Goal: Task Accomplishment & Management: Complete application form

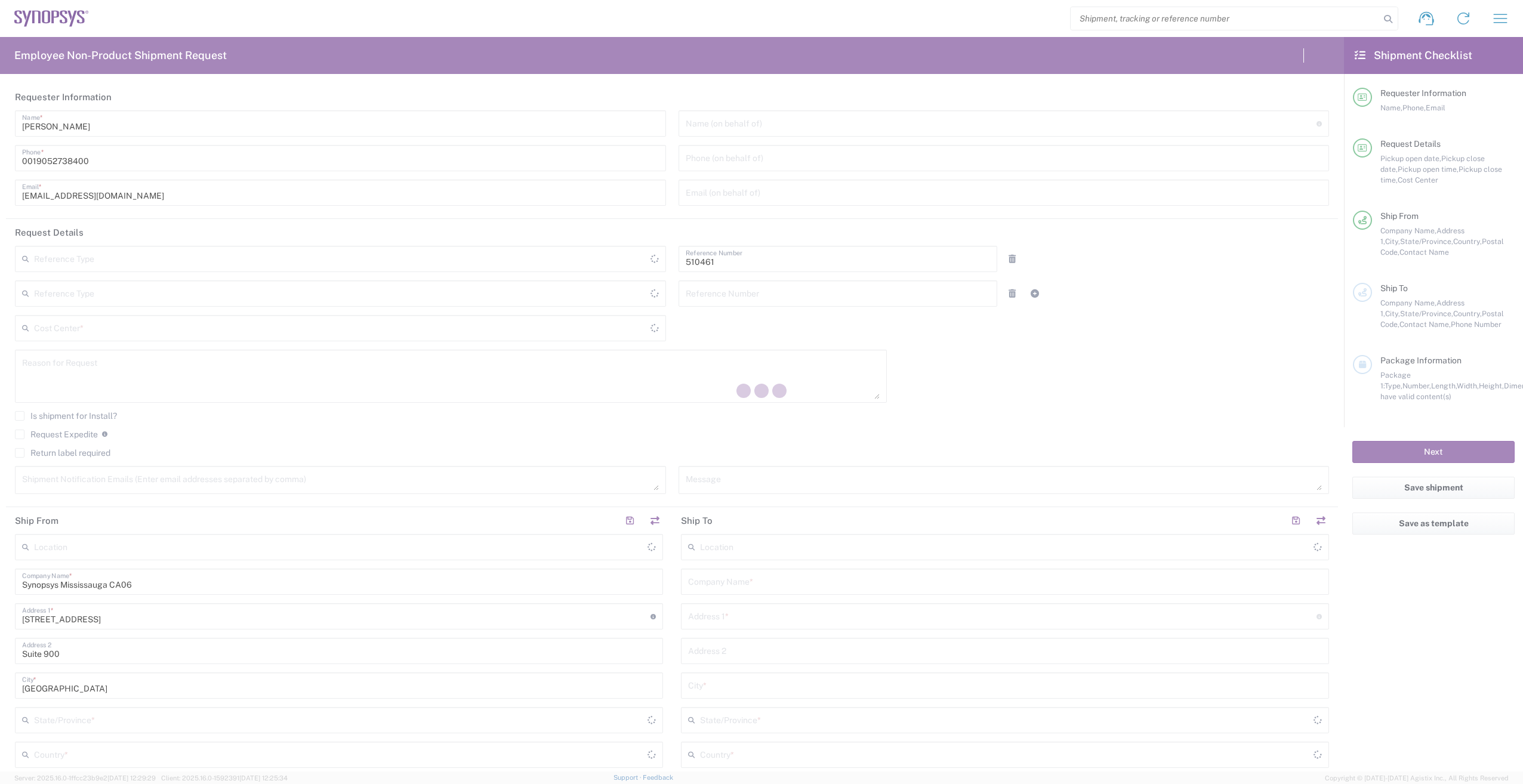
type input "[GEOGRAPHIC_DATA]"
type input "Department"
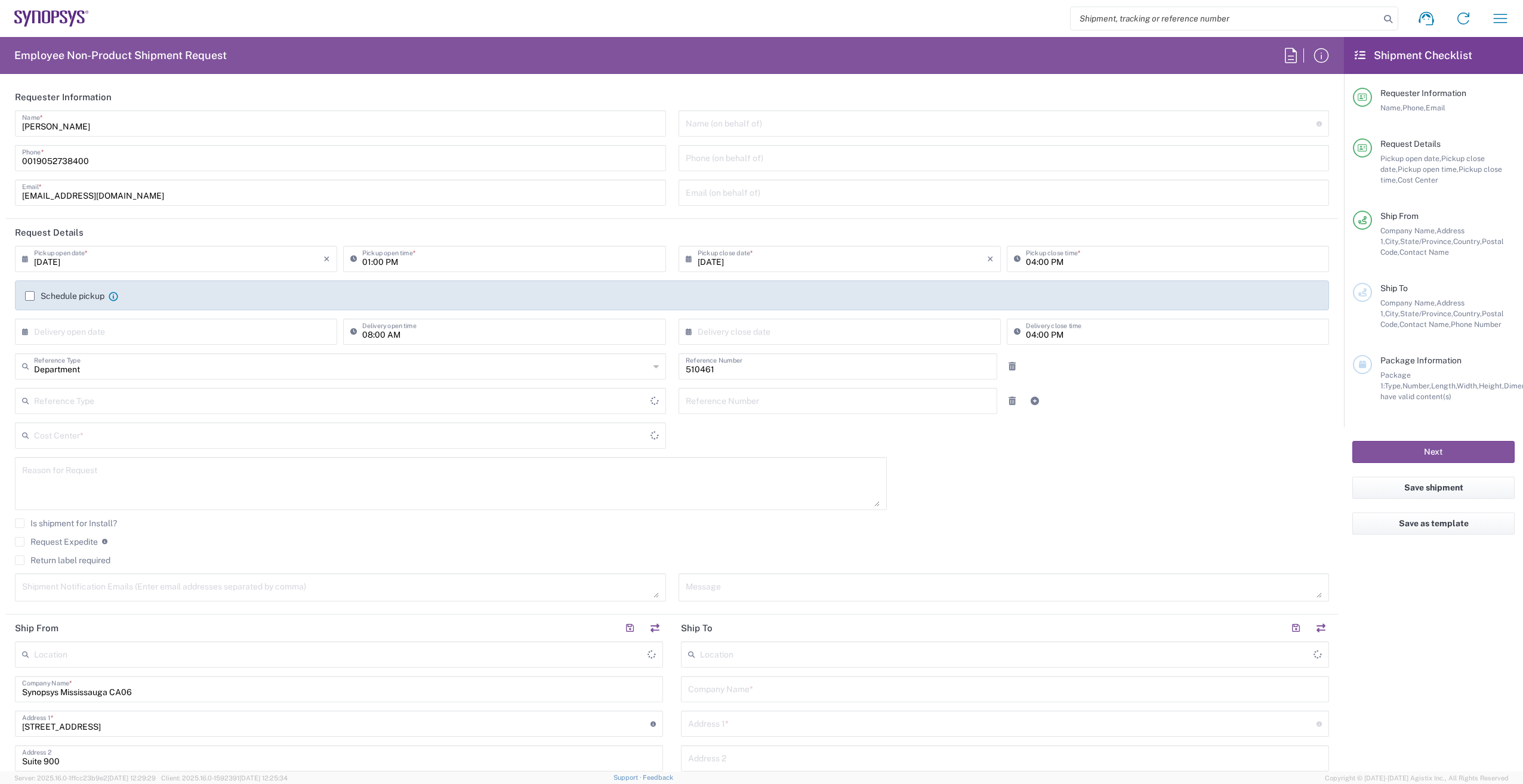
type input "CA02, SG, MSIP2, R&D 510461"
type input "Delivered at Place"
type input "[GEOGRAPHIC_DATA]"
type input "[GEOGRAPHIC_DATA] CA06"
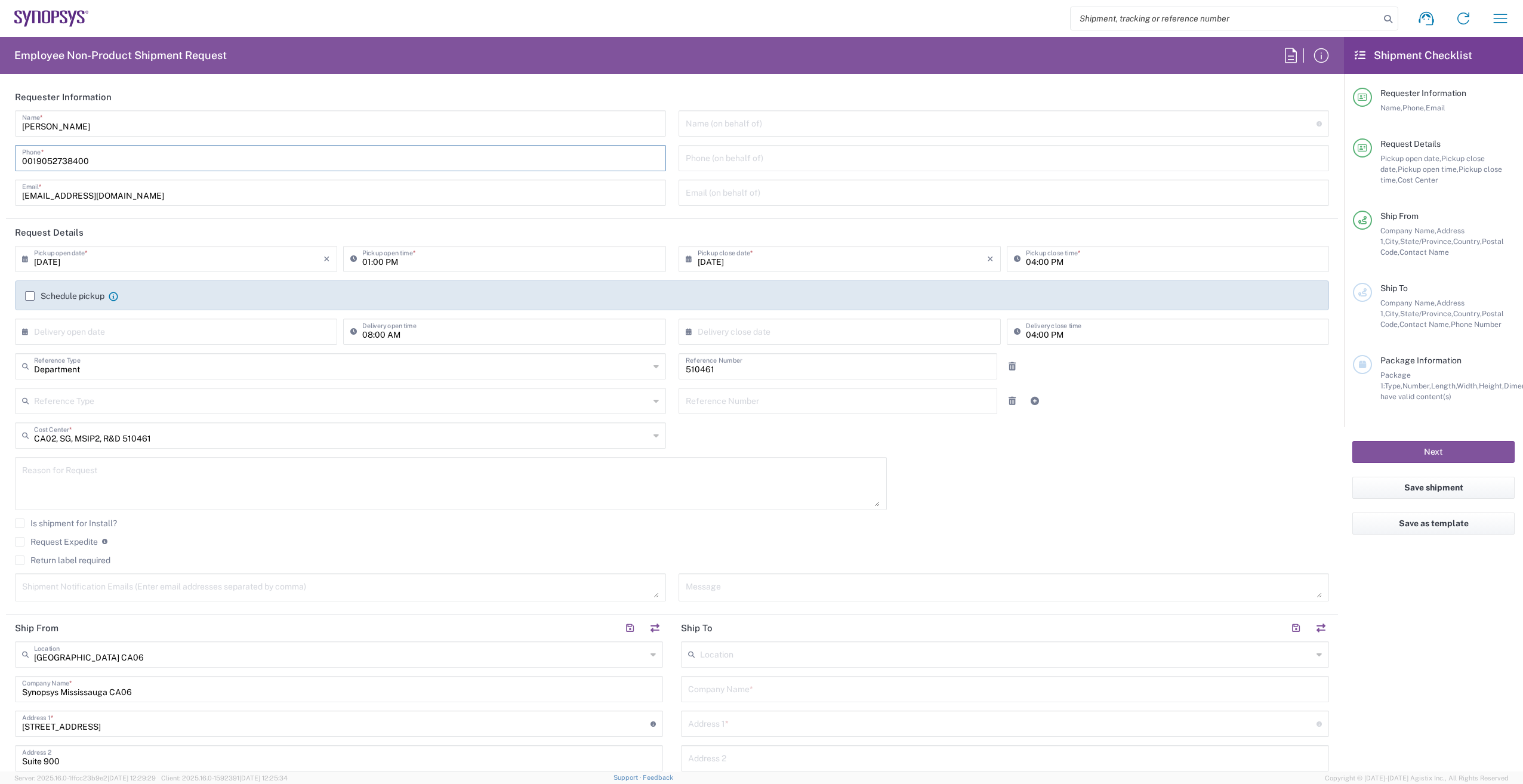
drag, startPoint x: 36, startPoint y: 159, endPoint x: 0, endPoint y: 172, distance: 38.3
click at [0, 171] on html "Shipment request Shipment tracking Employee non-product shipment request My shi…" at bounding box center [762, 392] width 1523 height 784
type input "9052738400"
click at [29, 293] on label "Schedule pickup" at bounding box center [64, 296] width 79 height 10
click at [30, 296] on input "Schedule pickup" at bounding box center [30, 296] width 0 height 0
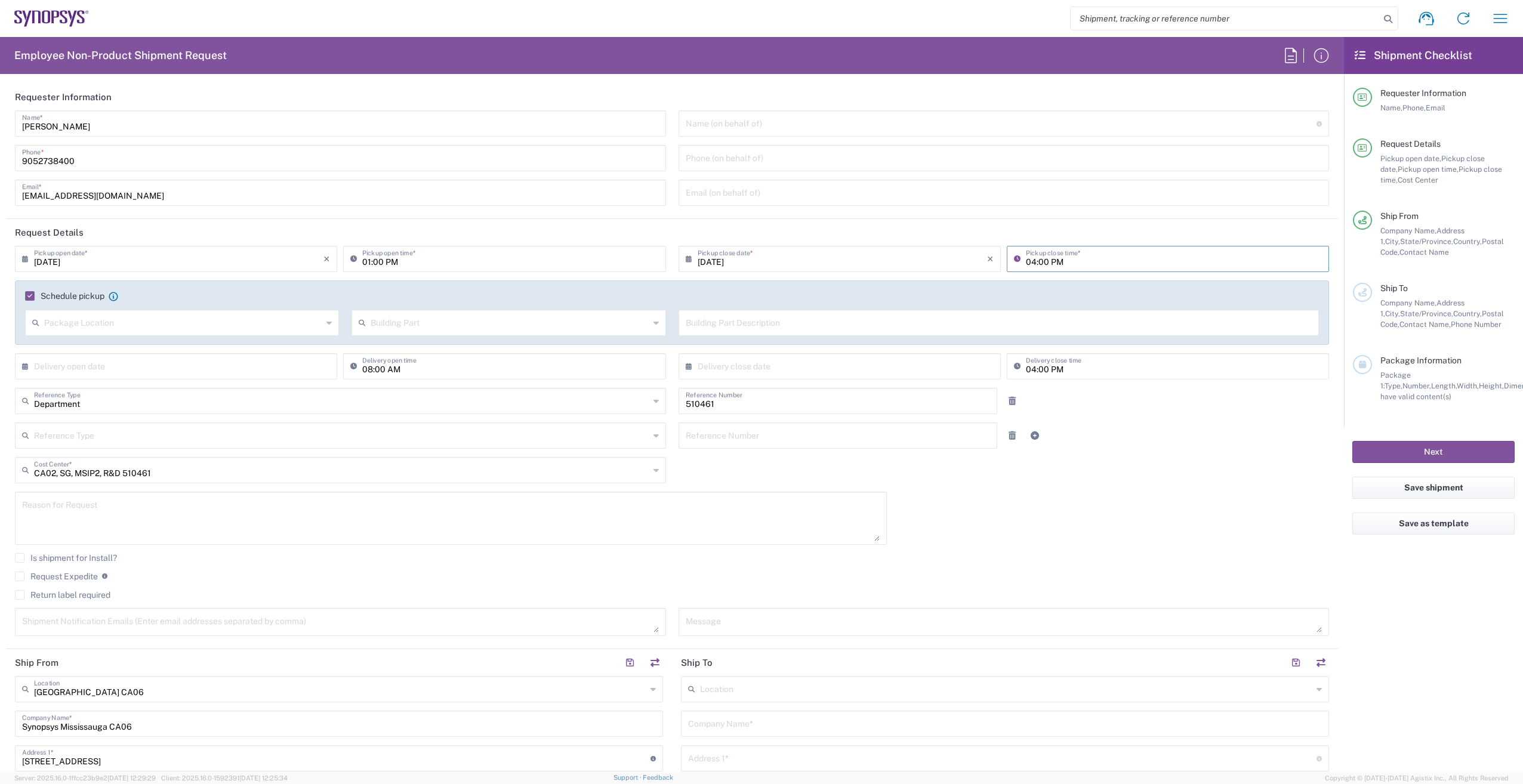
click at [1029, 258] on input "04:00 PM" at bounding box center [1174, 258] width 296 height 21
type input "05:00 PM"
click at [121, 511] on textarea at bounding box center [451, 518] width 857 height 46
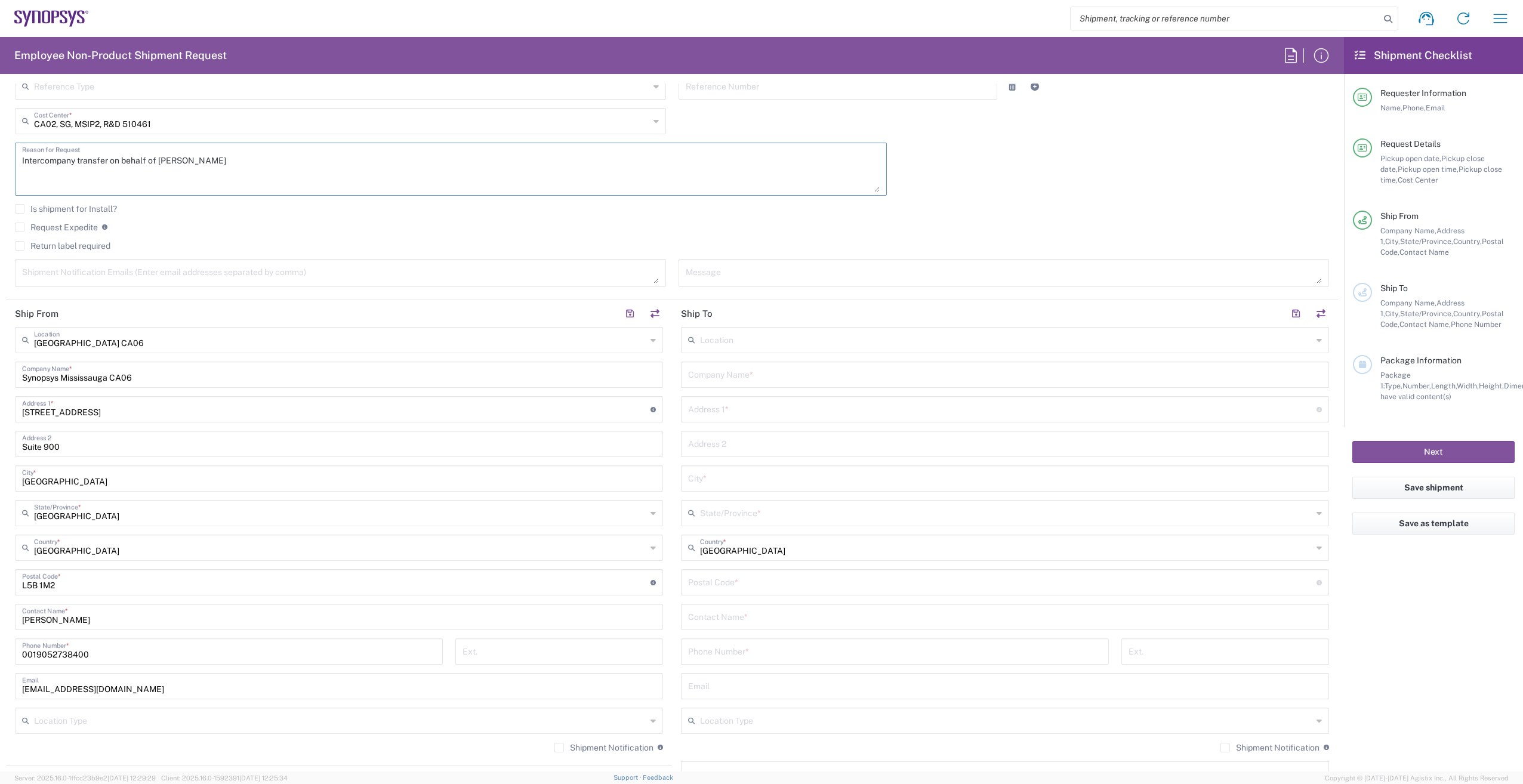
scroll to position [417, 0]
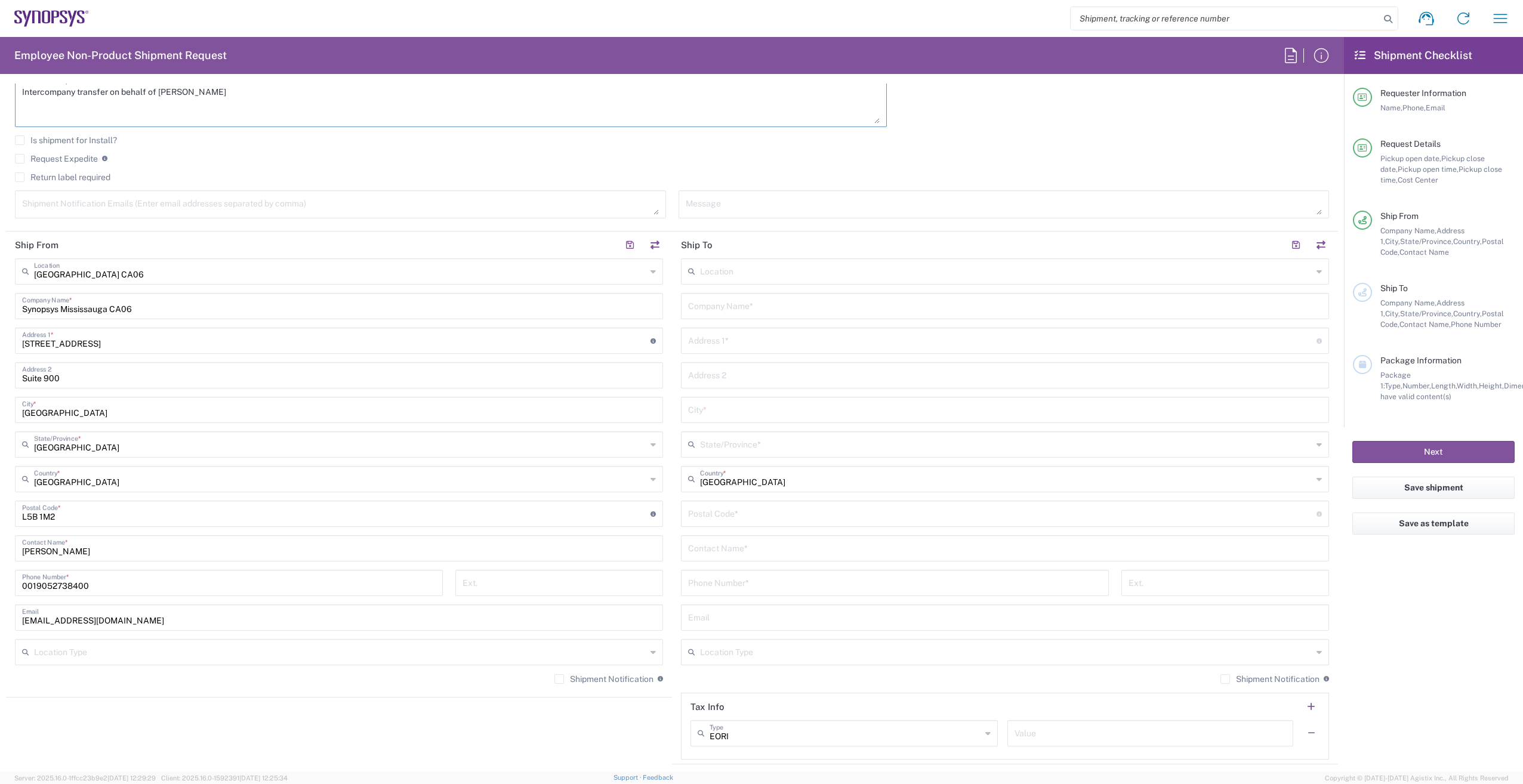
type textarea "Intercompany transfer on behalf of [PERSON_NAME]"
drag, startPoint x: 123, startPoint y: 308, endPoint x: 63, endPoint y: 308, distance: 60.0
click at [63, 308] on input "Synopsys Mississauga CA06" at bounding box center [339, 305] width 634 height 21
type input "Synopsys Canada ULC"
drag, startPoint x: 34, startPoint y: 582, endPoint x: 104, endPoint y: 584, distance: 70.0
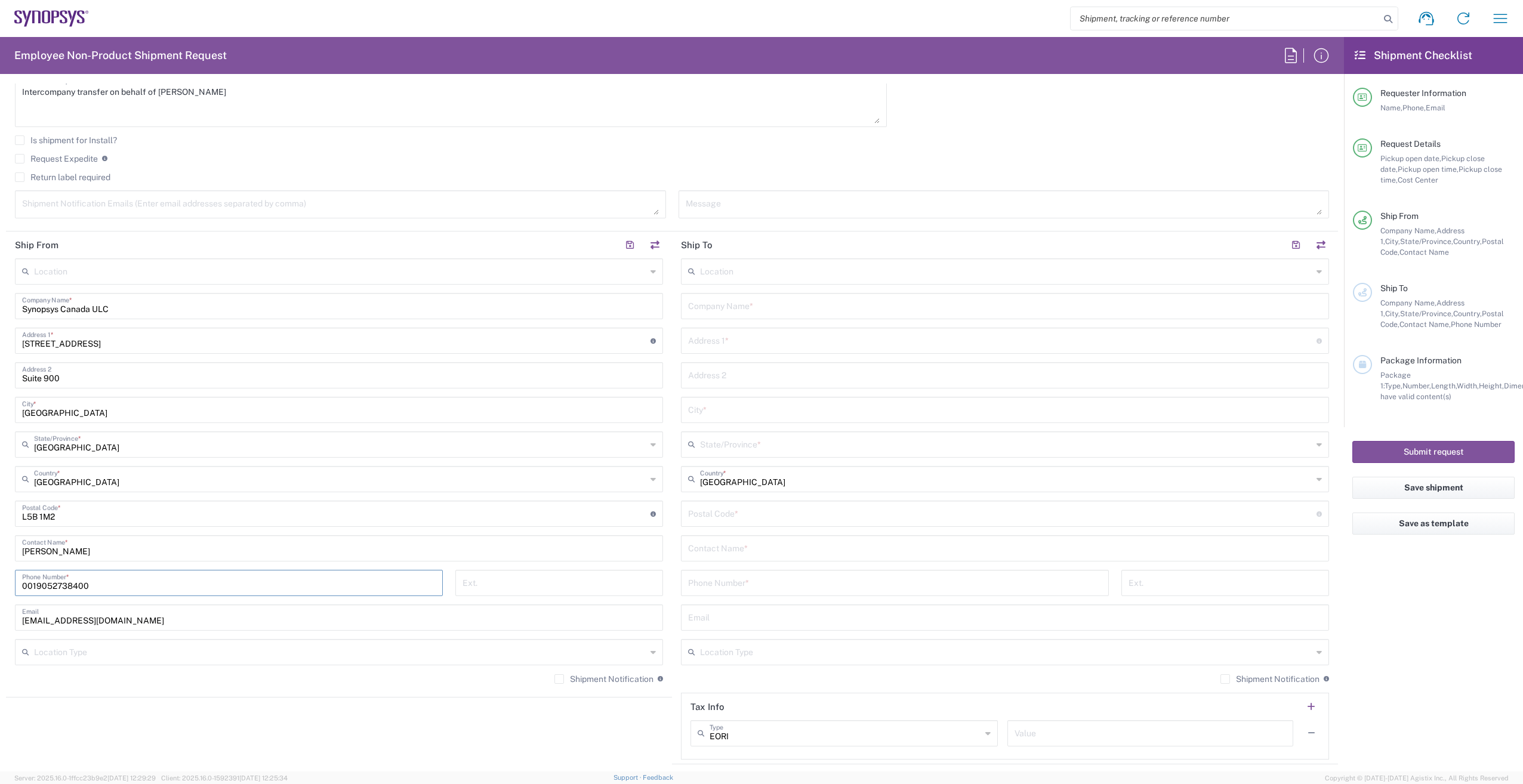
click at [0, 584] on html "Shipment request Shipment tracking Employee non-product shipment request My shi…" at bounding box center [762, 392] width 1523 height 784
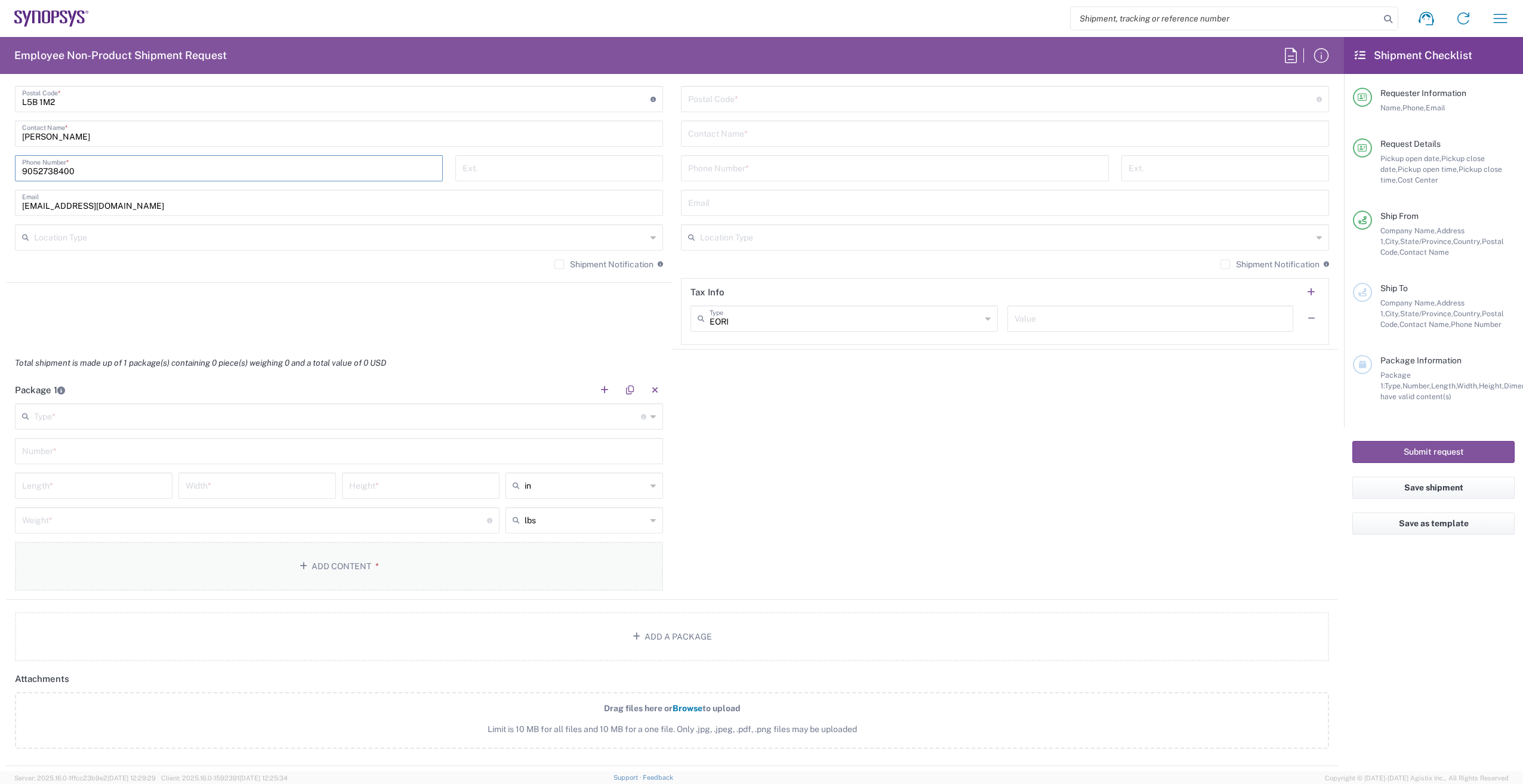
scroll to position [835, 0]
type input "9052738400"
click at [182, 418] on input "text" at bounding box center [337, 413] width 607 height 21
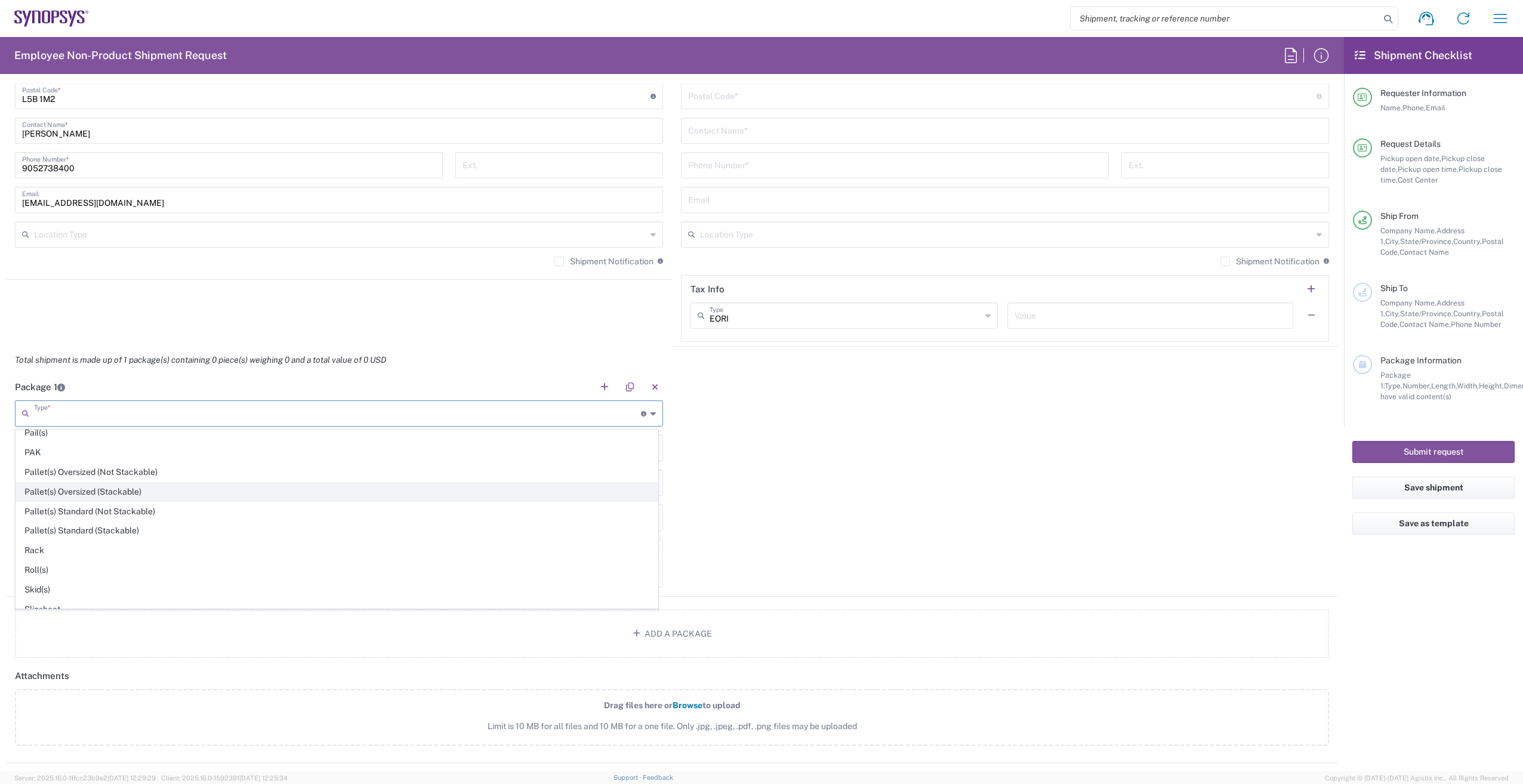
scroll to position [564, 0]
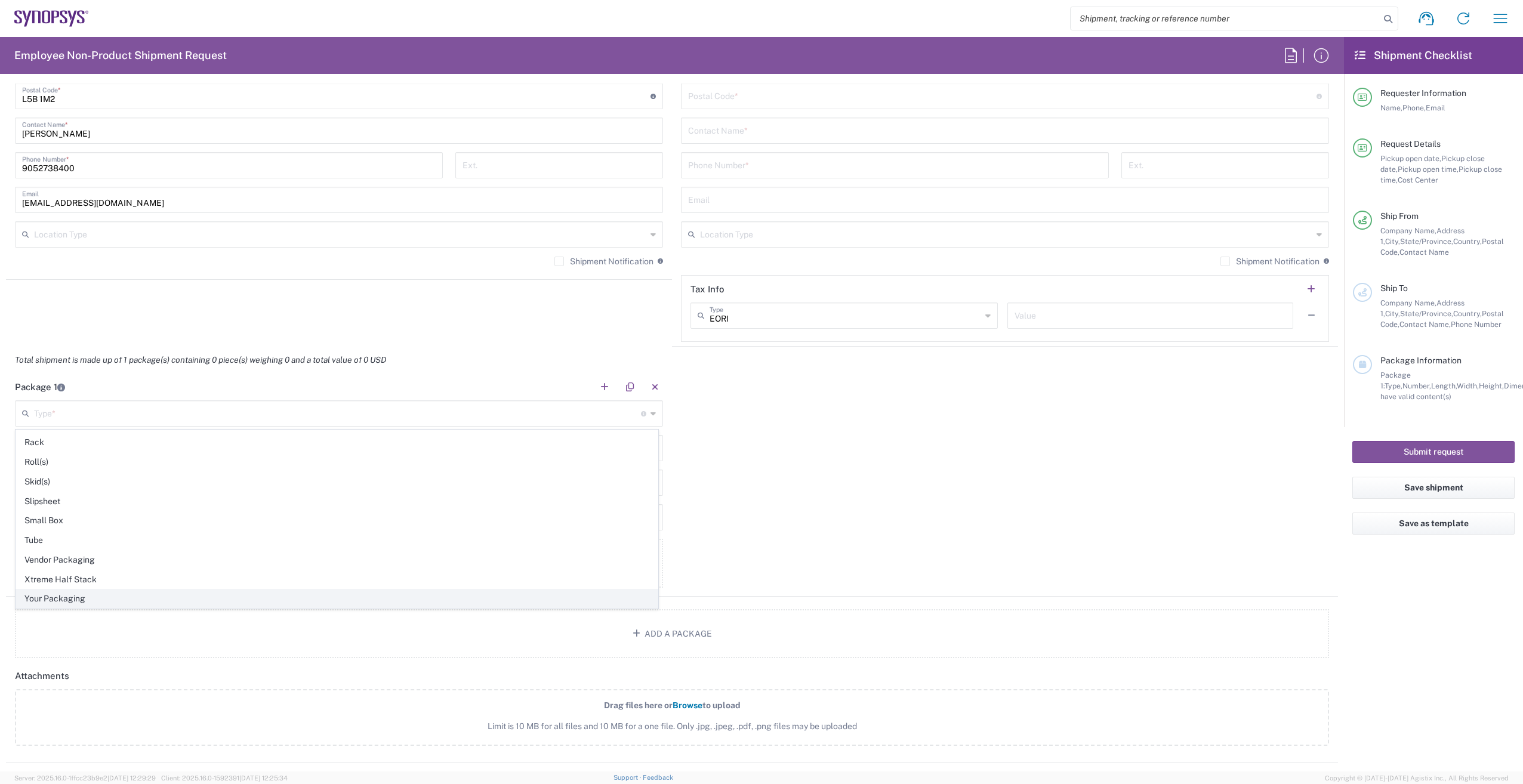
click at [146, 600] on span "Your Packaging" at bounding box center [337, 599] width 642 height 18
type input "Your Packaging"
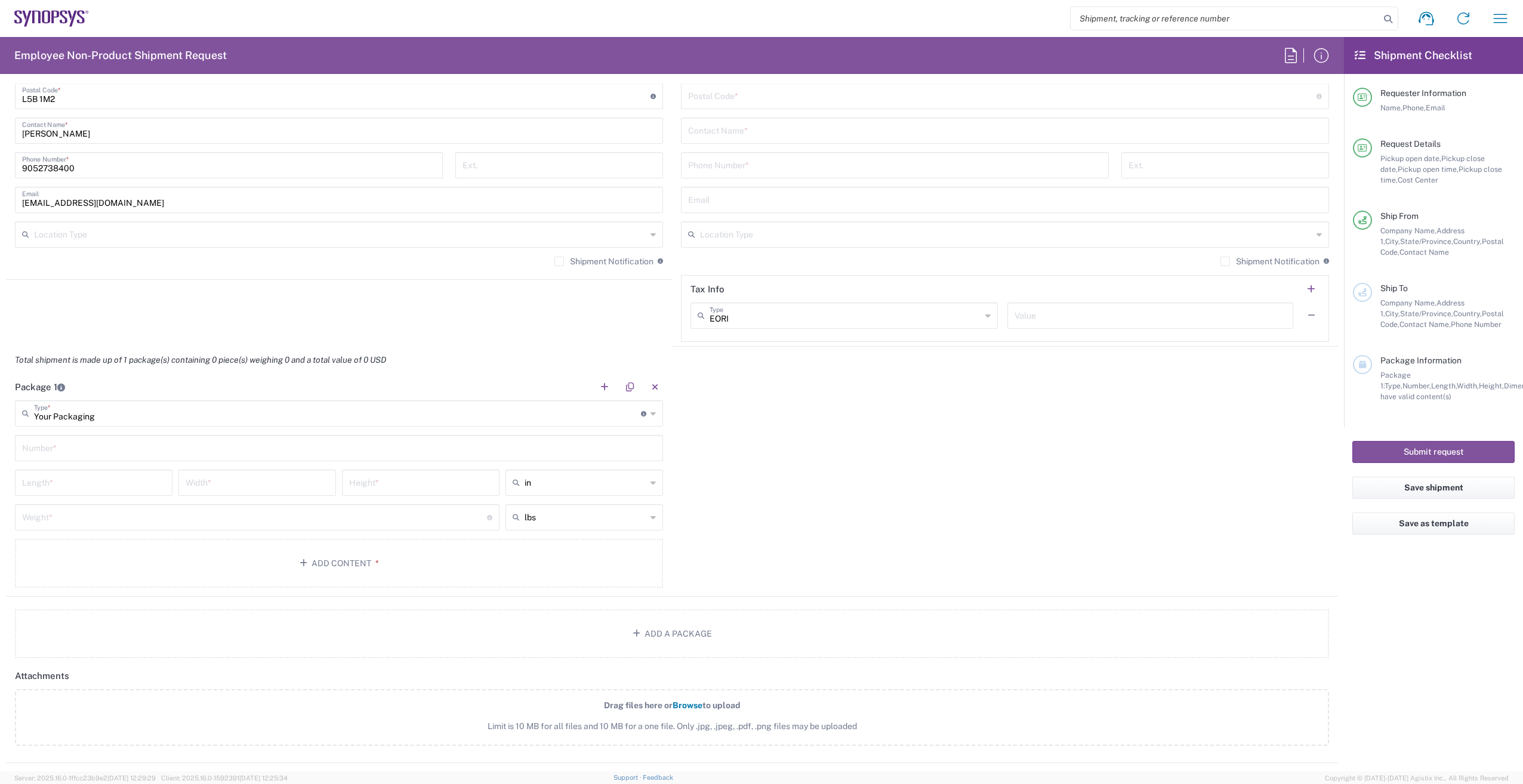
click at [160, 448] on input "text" at bounding box center [339, 447] width 634 height 21
type input "1"
click at [650, 481] on icon at bounding box center [653, 483] width 6 height 19
click at [574, 530] on span "cm" at bounding box center [580, 528] width 154 height 18
type input "cm"
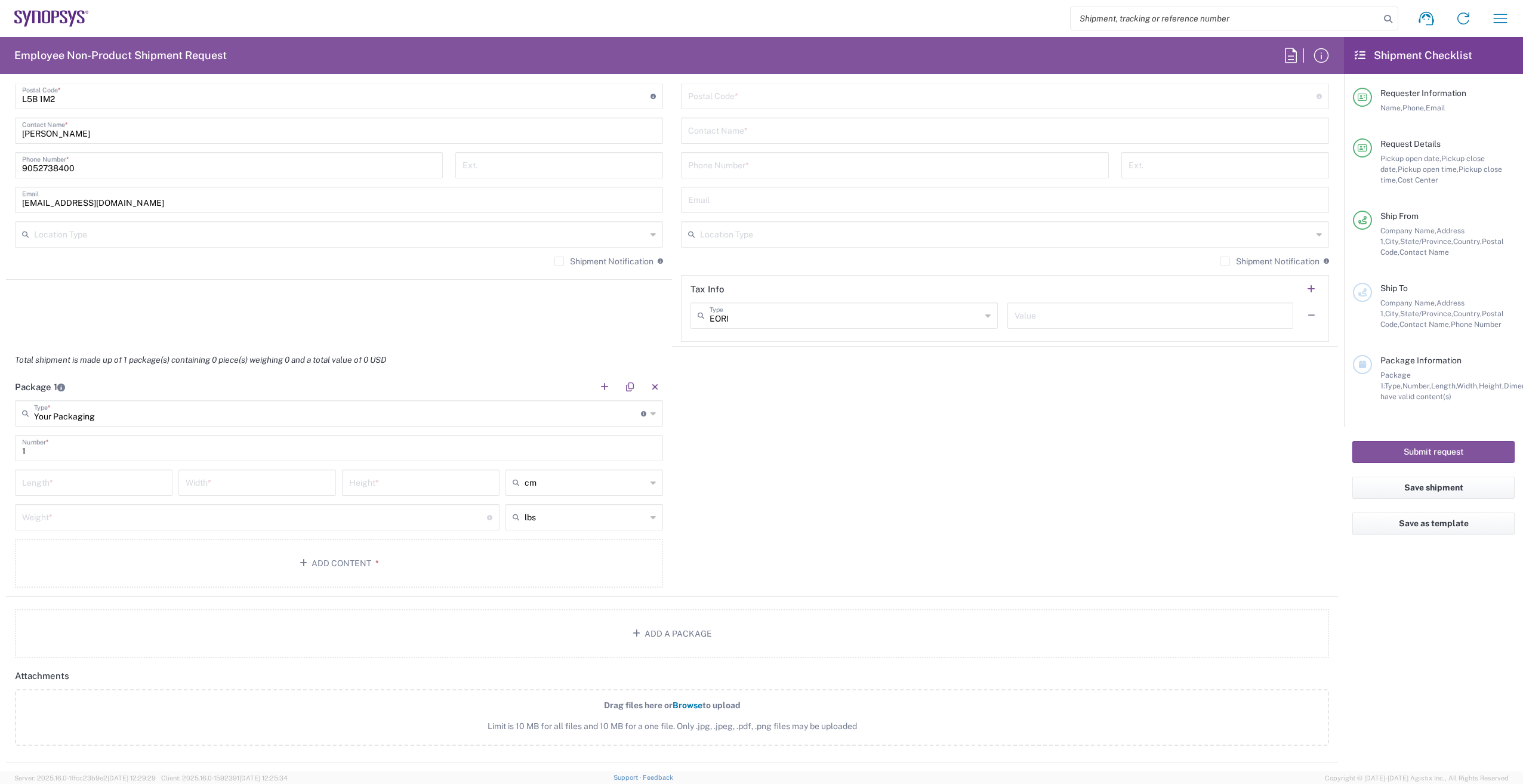
click at [654, 518] on div "lbs" at bounding box center [584, 517] width 158 height 26
click at [559, 559] on span "kgs" at bounding box center [580, 563] width 154 height 18
type input "kgs"
click at [95, 479] on input "number" at bounding box center [93, 482] width 143 height 21
type input "35"
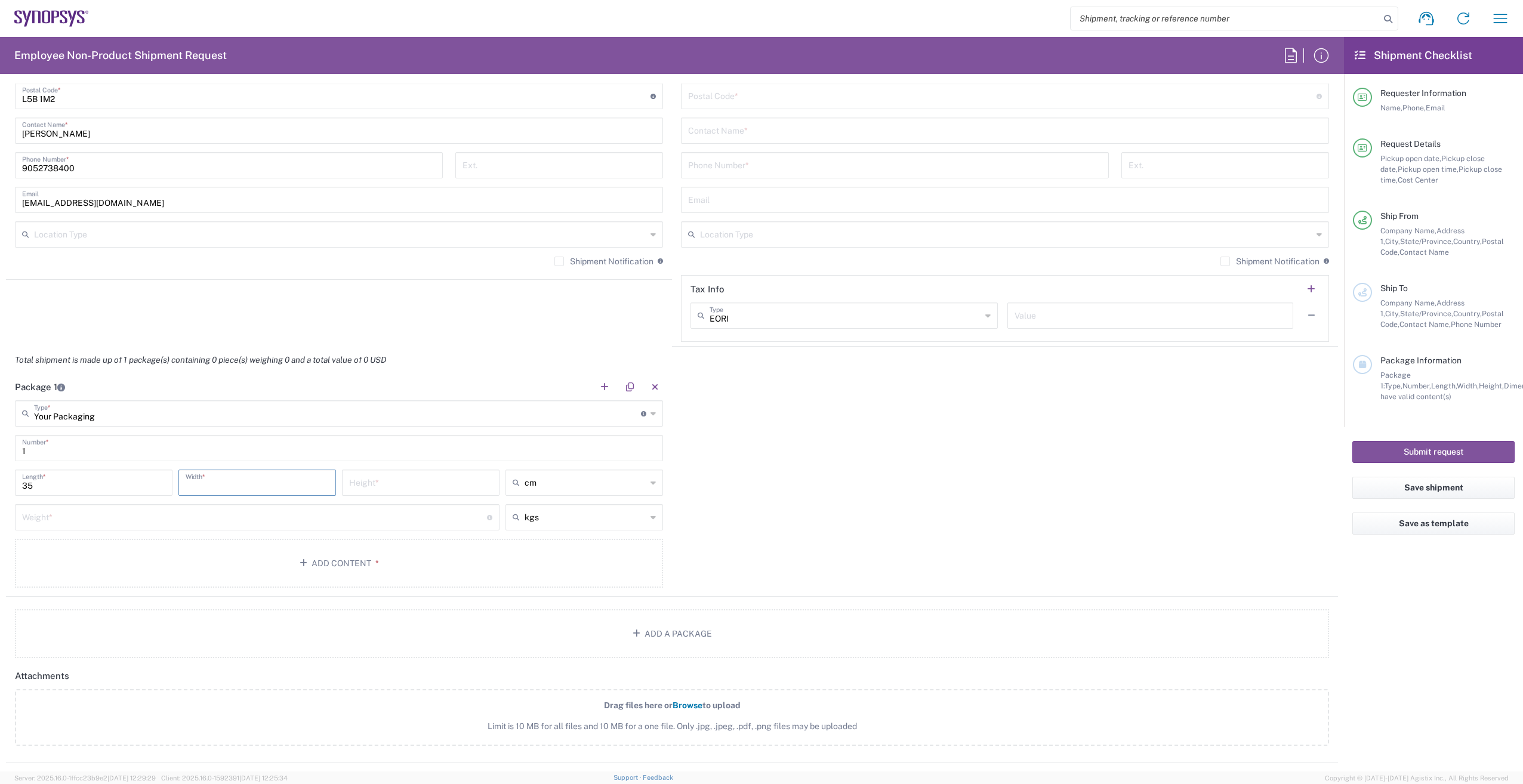
click at [225, 479] on input "number" at bounding box center [257, 482] width 143 height 21
type input "22"
click at [403, 483] on input "number" at bounding box center [420, 482] width 143 height 21
type input "17"
click at [275, 515] on input "number" at bounding box center [254, 516] width 465 height 21
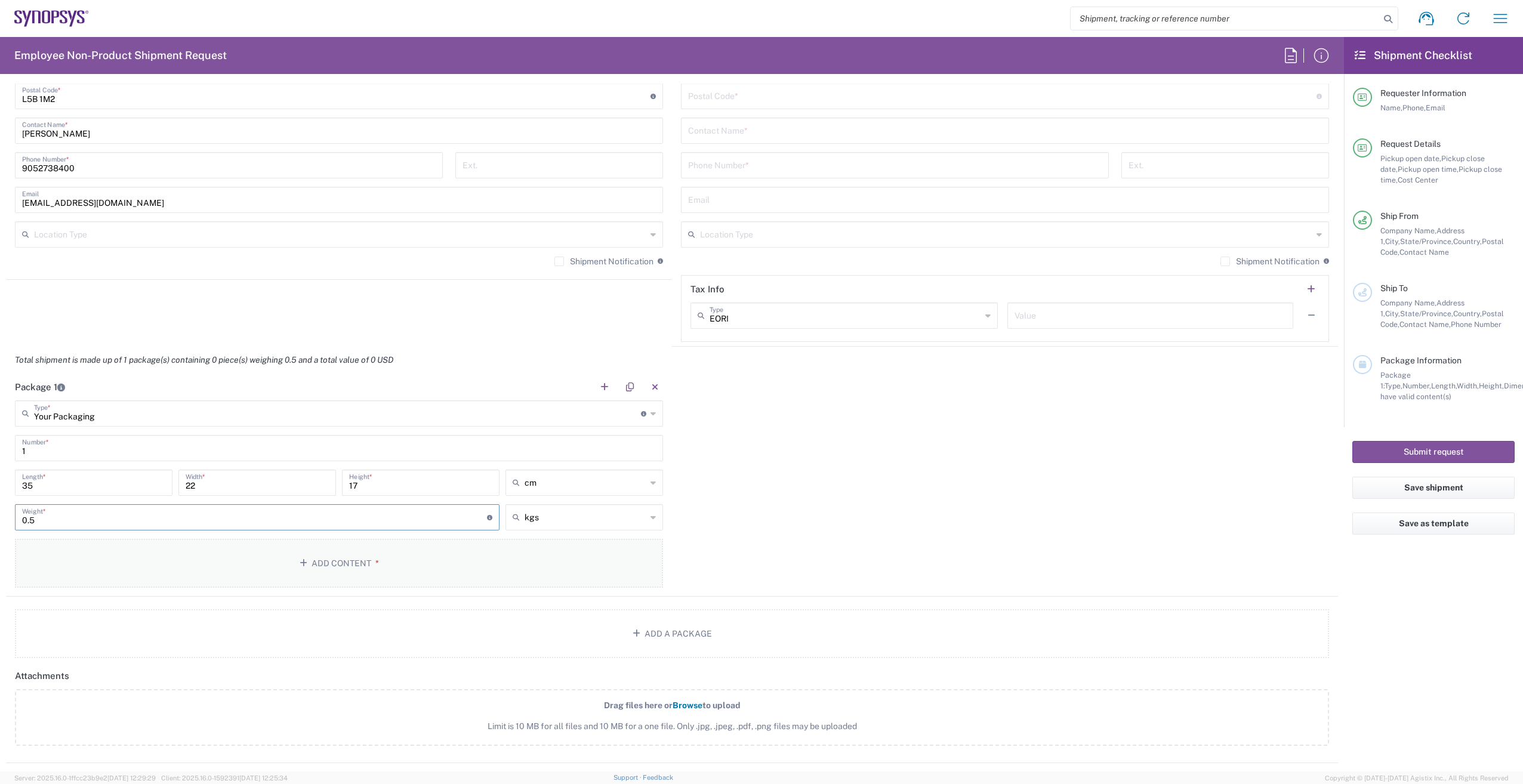
type input "0.5"
click at [341, 565] on button "Add Content *" at bounding box center [338, 563] width 648 height 49
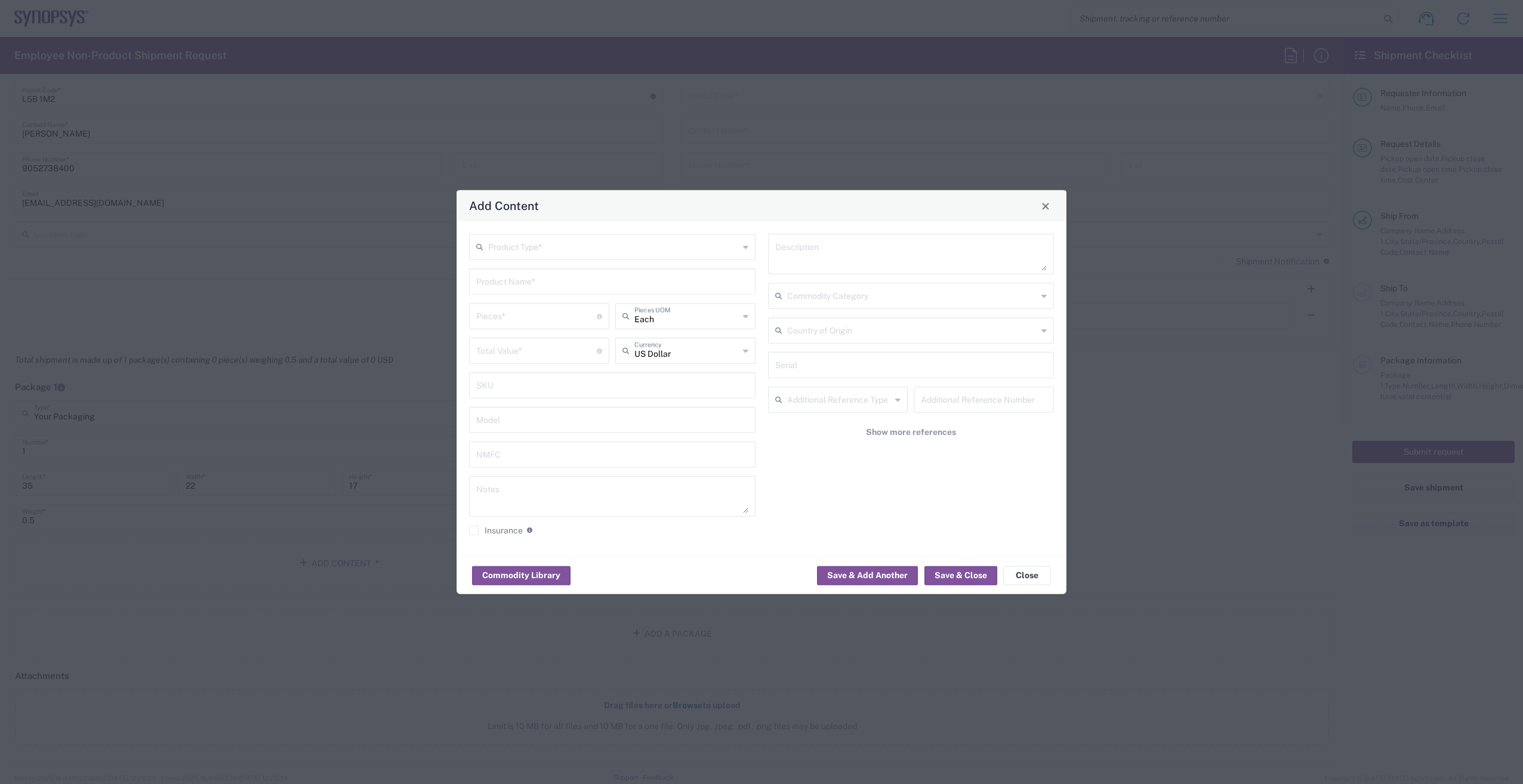
click at [537, 279] on input "text" at bounding box center [612, 281] width 272 height 21
type input "t"
type input "Electronics socket"
click at [486, 323] on input "number" at bounding box center [536, 316] width 120 height 21
type input "1"
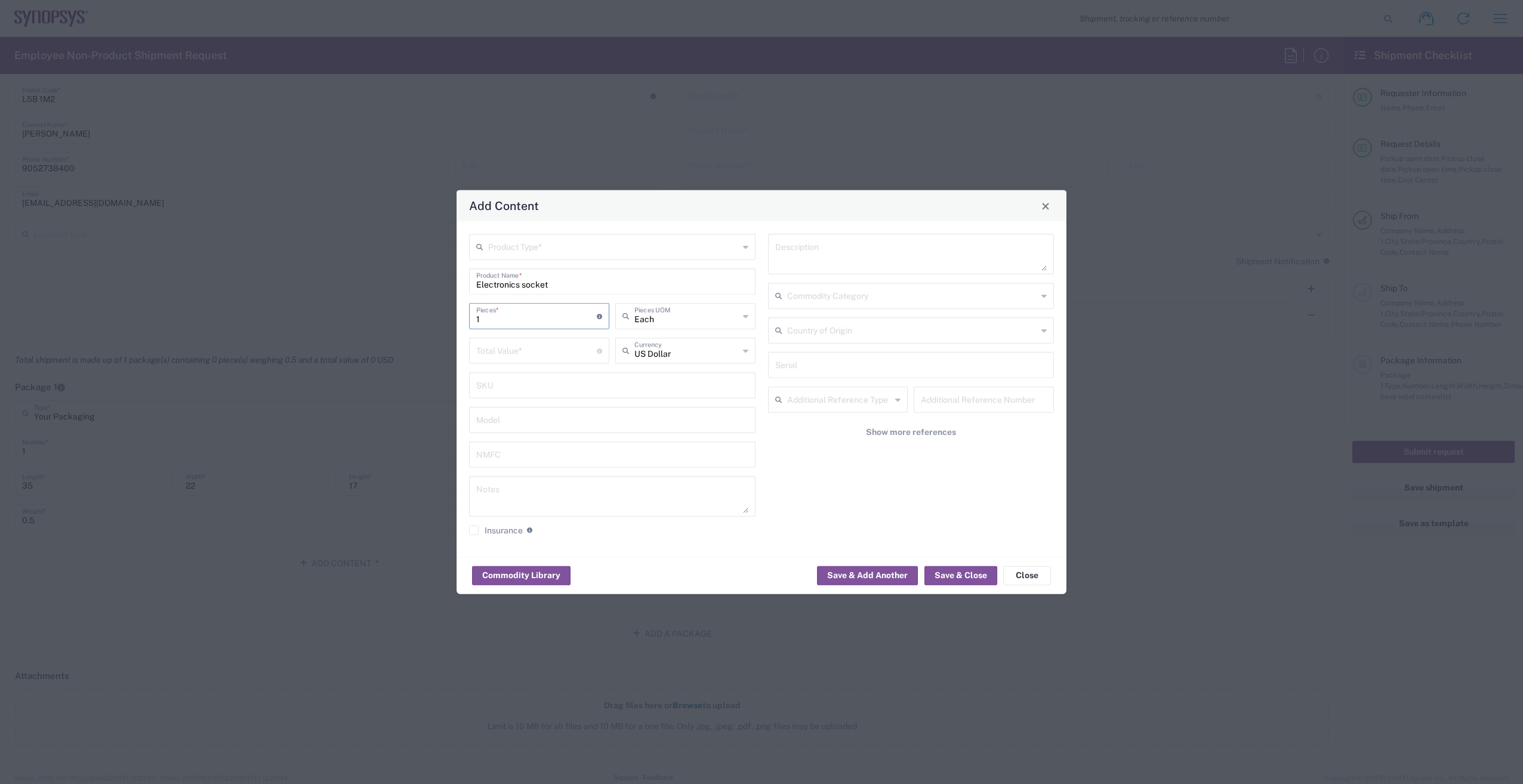
click at [527, 353] on input "number" at bounding box center [536, 350] width 120 height 21
type input "1"
click at [1039, 326] on div "Country of Origin" at bounding box center [911, 330] width 286 height 26
click at [885, 421] on span "[GEOGRAPHIC_DATA]" at bounding box center [911, 420] width 284 height 18
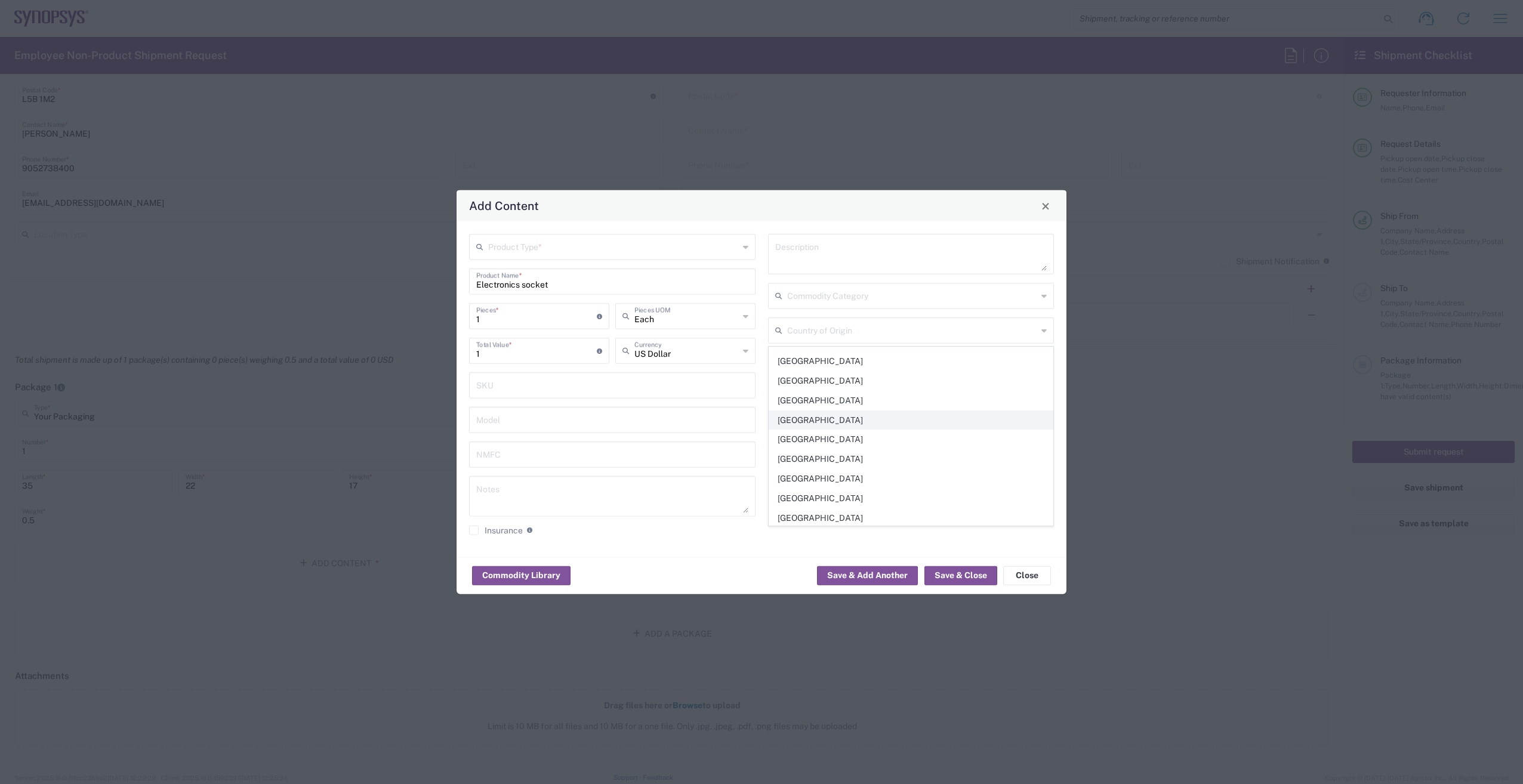
type input "[GEOGRAPHIC_DATA]"
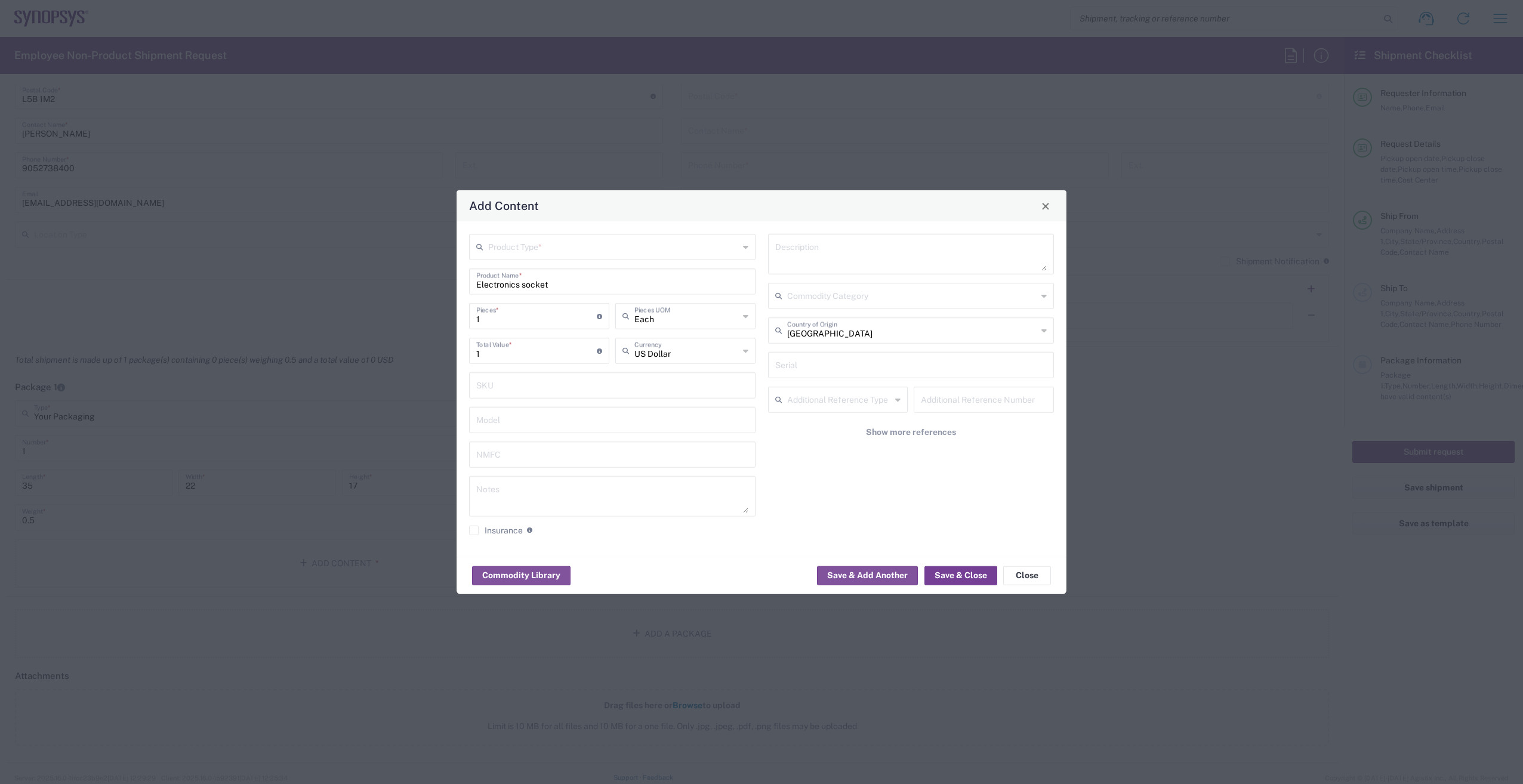
click at [962, 572] on button "Save & Close" at bounding box center [960, 575] width 73 height 19
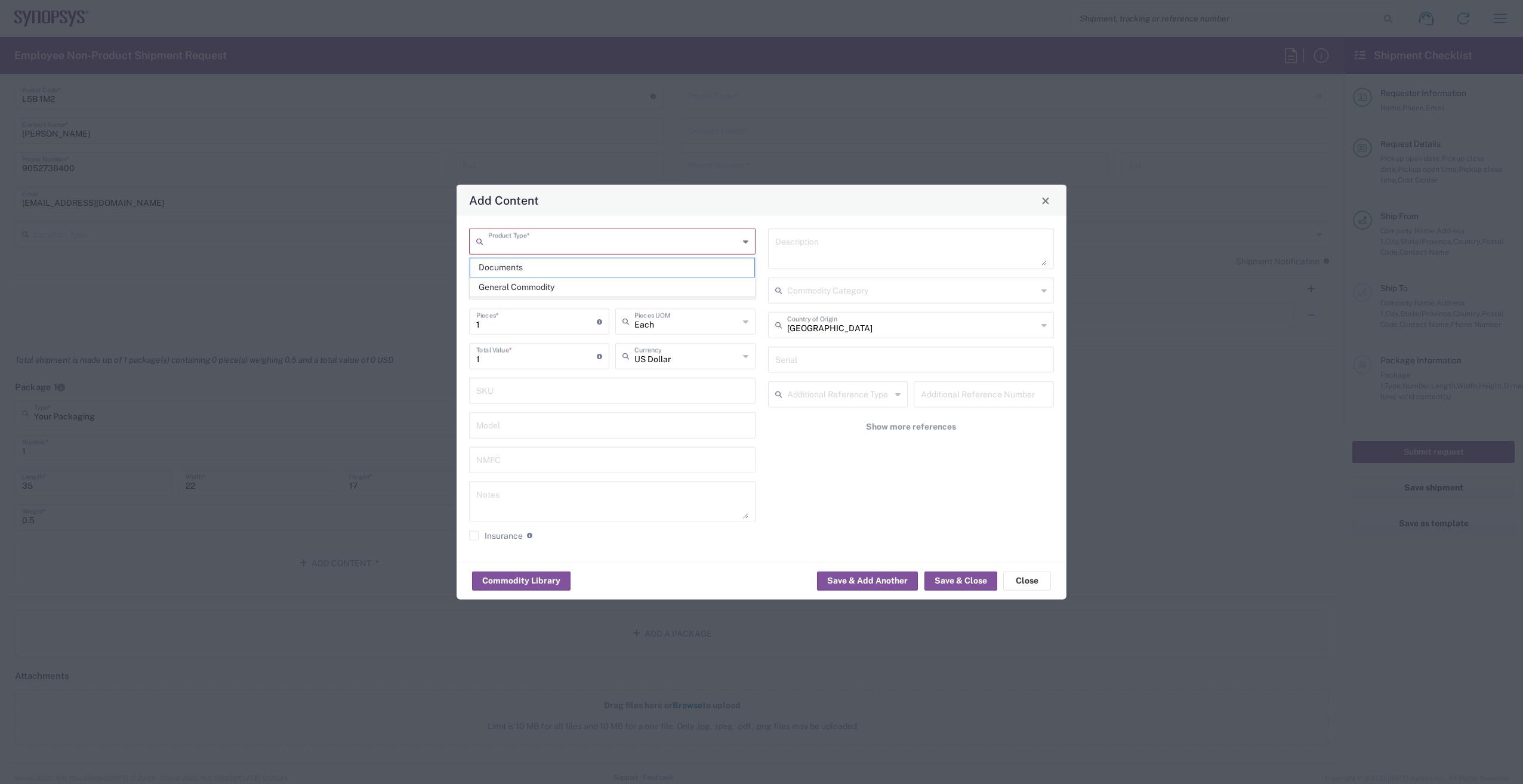
click at [591, 244] on input "text" at bounding box center [613, 241] width 251 height 21
click at [581, 289] on span "General Commodity" at bounding box center [612, 287] width 284 height 18
type input "General Commodity"
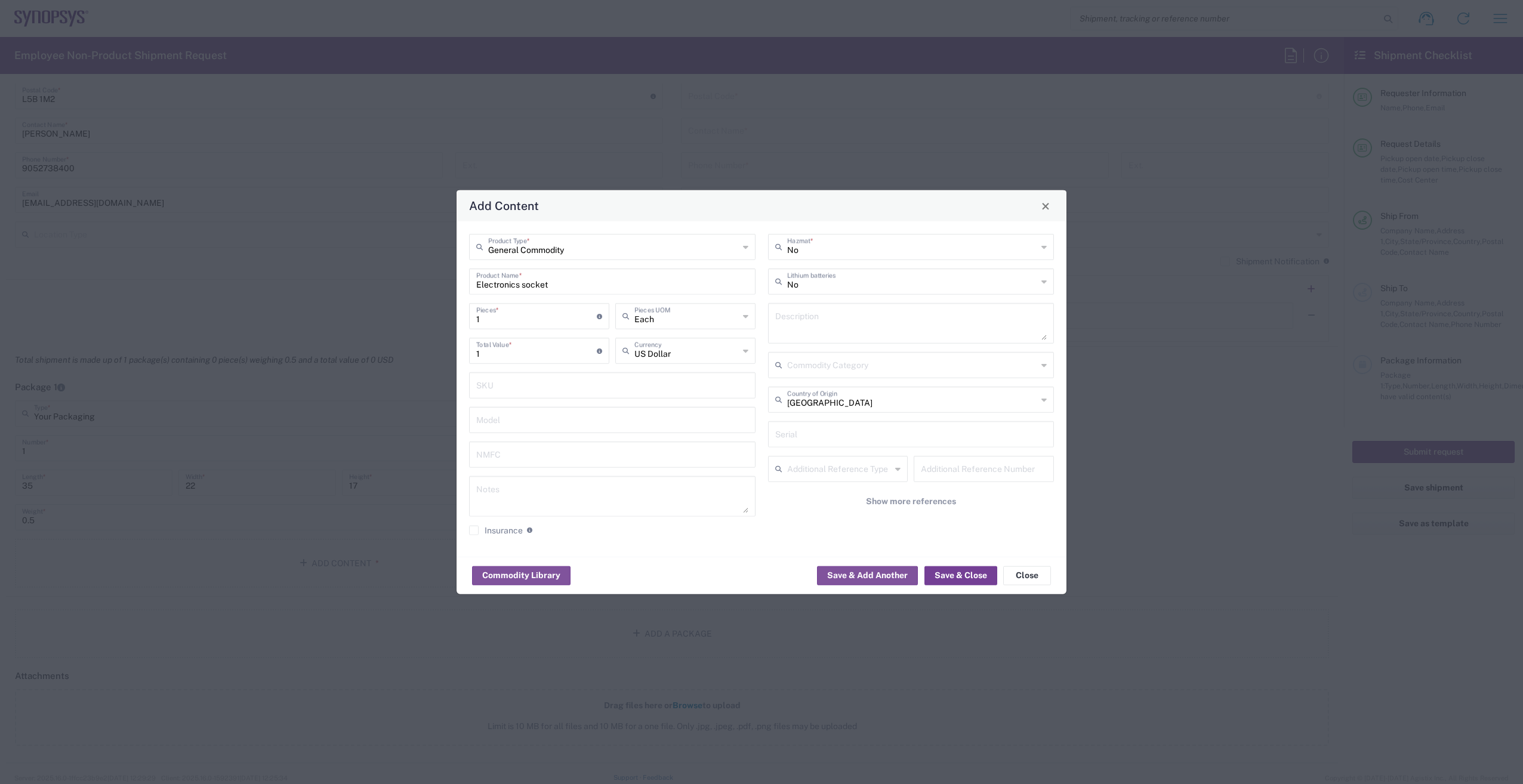
click at [970, 575] on button "Save & Close" at bounding box center [960, 575] width 73 height 19
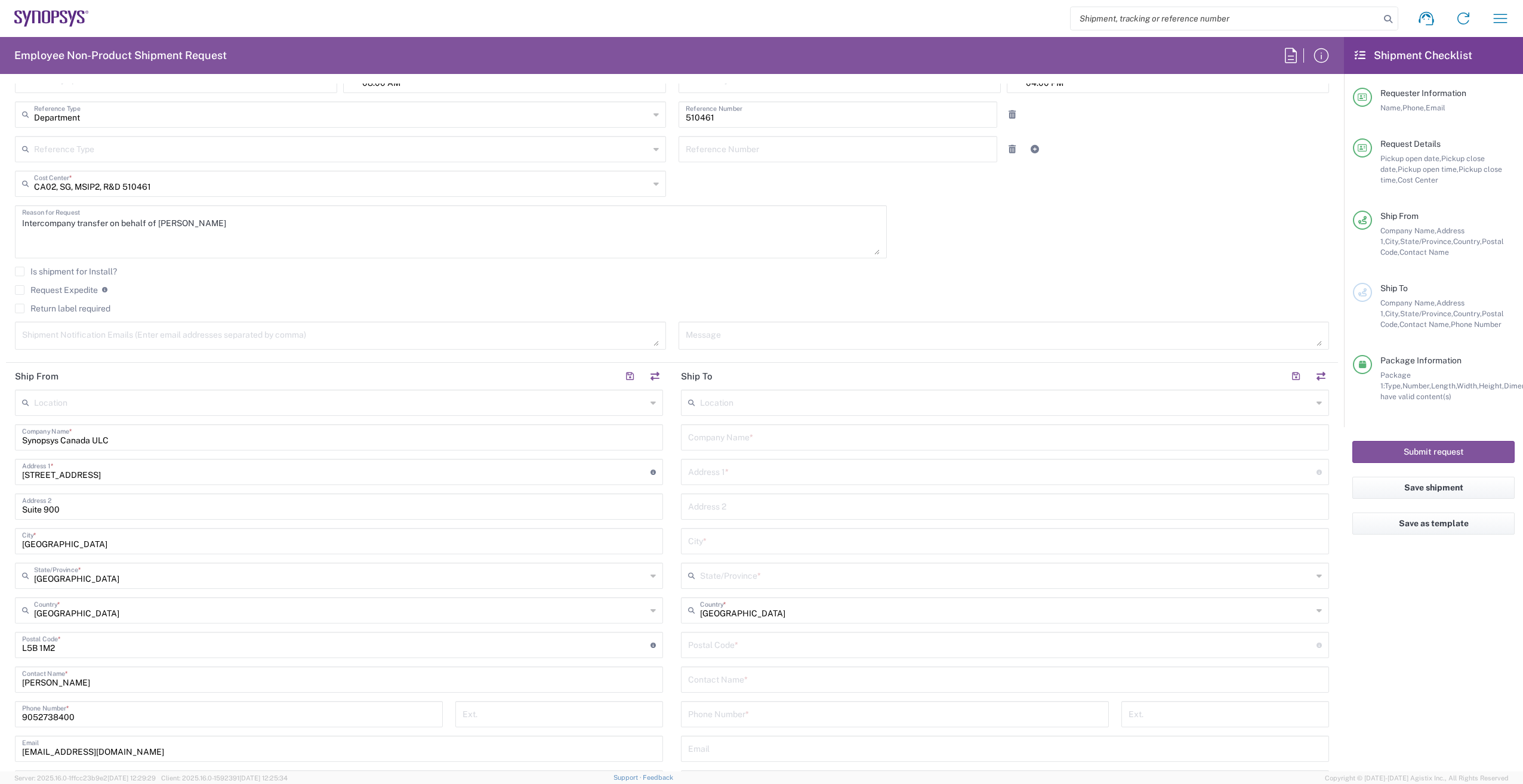
scroll to position [298, 0]
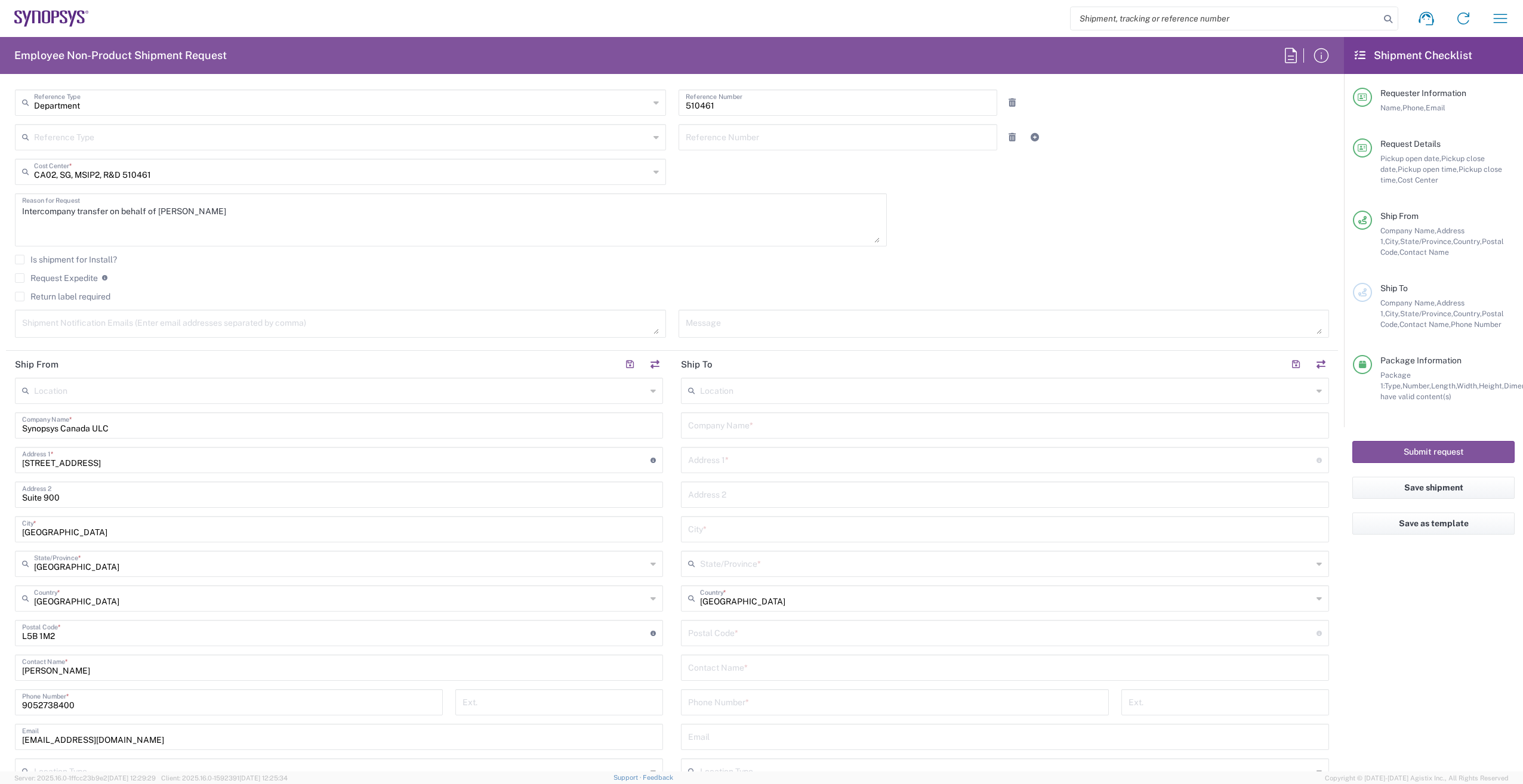
click at [786, 425] on input "text" at bounding box center [1005, 424] width 634 height 21
paste input "Synopsys Canada"
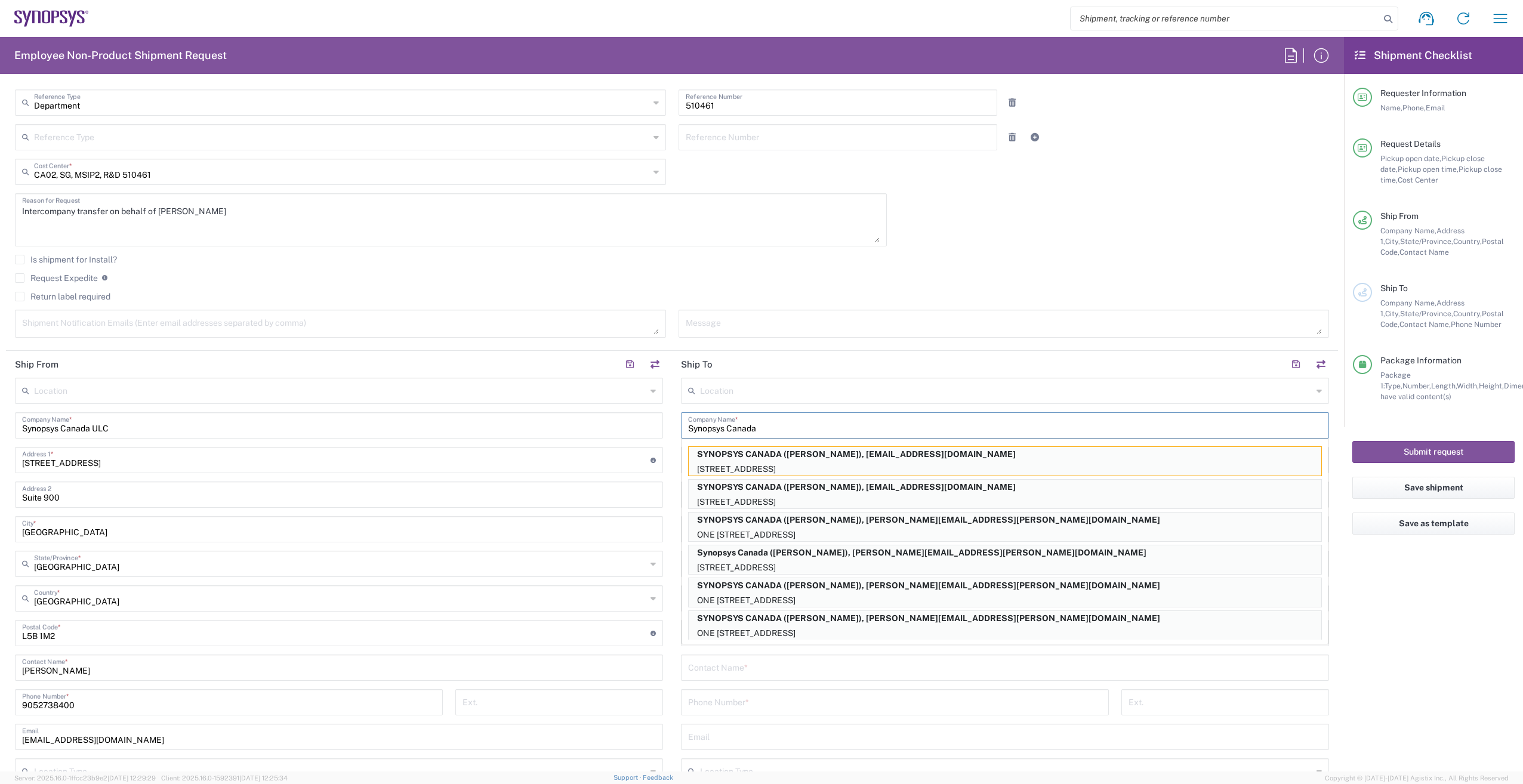
type input "Synopsys Canada"
click at [1365, 688] on agx-form-checklist "Shipment Checklist Requester Information Name, Phone, Email Request Details Pic…" at bounding box center [1433, 404] width 179 height 734
drag, startPoint x: 1391, startPoint y: 658, endPoint x: 1387, endPoint y: 641, distance: 17.5
click at [1391, 658] on agx-form-checklist "Shipment Checklist Requester Information Name, Phone, Email Request Details Pic…" at bounding box center [1433, 404] width 179 height 734
click at [1188, 680] on div "Contact Name *" at bounding box center [1005, 667] width 648 height 26
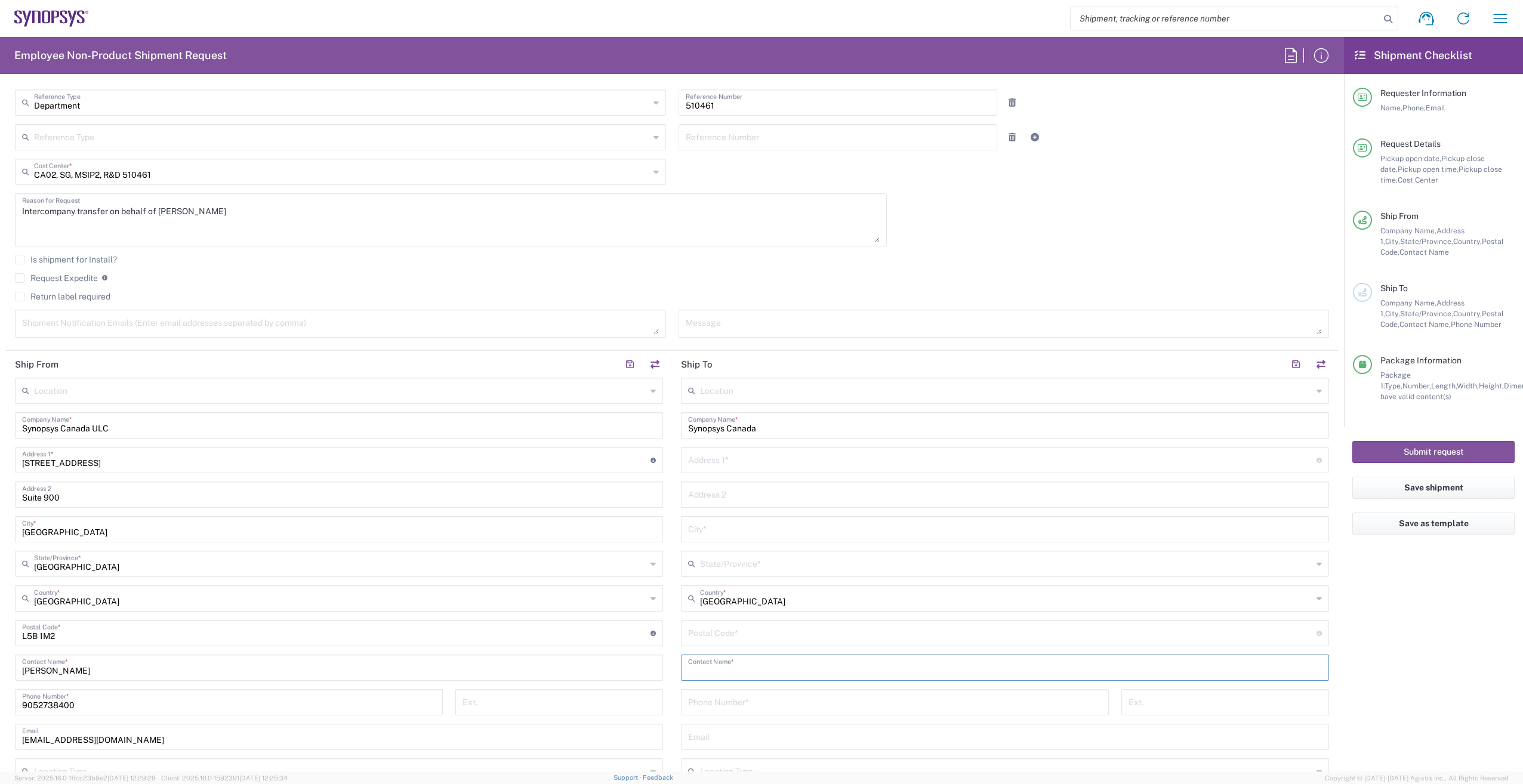
click at [1305, 565] on div "State/Province *" at bounding box center [1005, 564] width 648 height 26
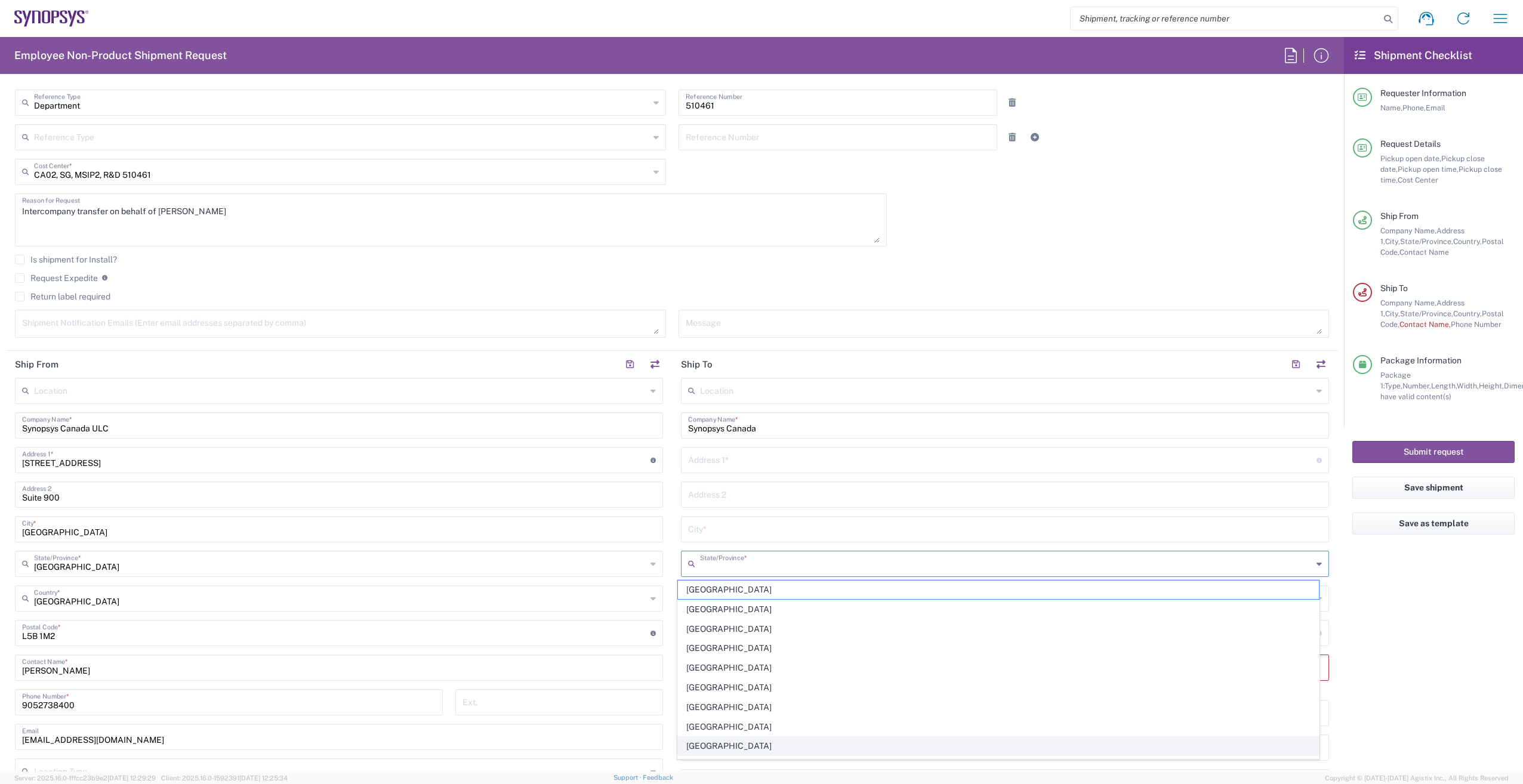
click at [737, 747] on span "[GEOGRAPHIC_DATA]" at bounding box center [999, 746] width 642 height 18
type input "[GEOGRAPHIC_DATA]"
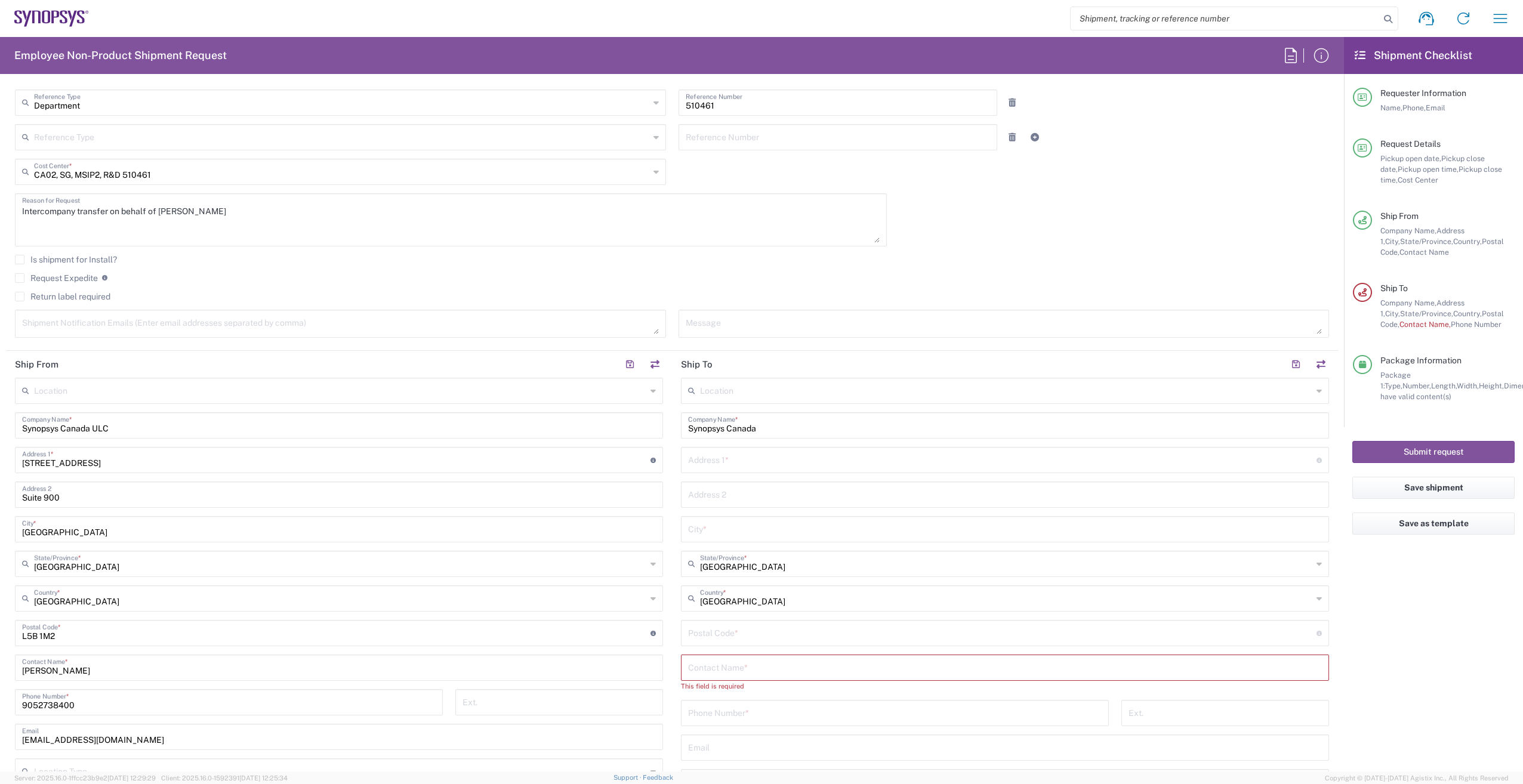
click at [1431, 681] on agx-form-checklist "Shipment Checklist Requester Information Name, Phone, Email Request Details Pic…" at bounding box center [1433, 404] width 179 height 734
click at [739, 464] on input "text" at bounding box center [1002, 459] width 628 height 21
paste input "[STREET_ADDRESS][PERSON_NAME]"
type input "[STREET_ADDRESS][PERSON_NAME]"
type input "Suite 260"
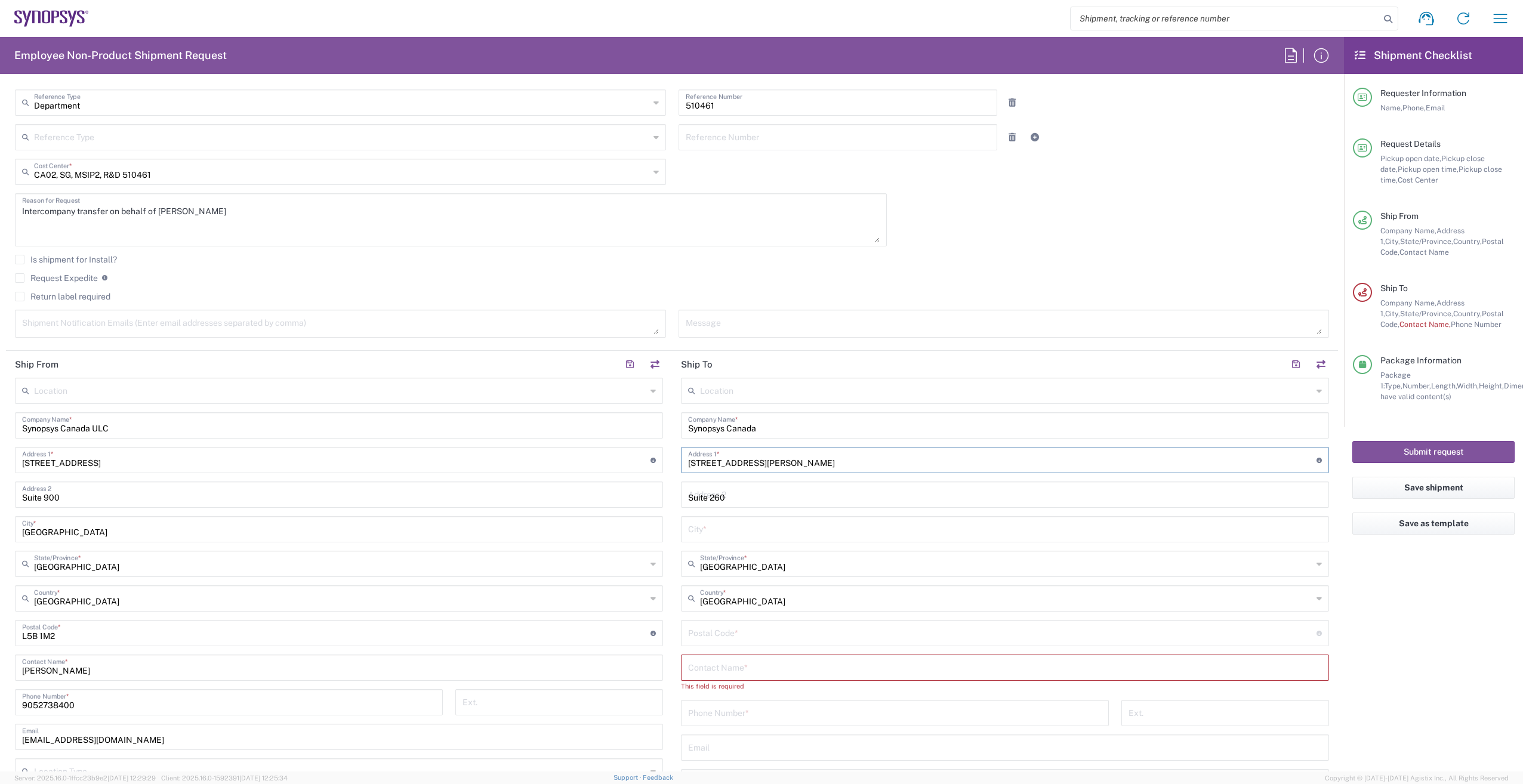
type input "[GEOGRAPHIC_DATA]"
type input "K2K3G3"
type input "6133832000"
type input "[STREET_ADDRESS][PERSON_NAME]"
click at [1400, 668] on agx-form-checklist "Shipment Checklist Requester Information Name, Phone, Email Request Details Pic…" at bounding box center [1433, 404] width 179 height 734
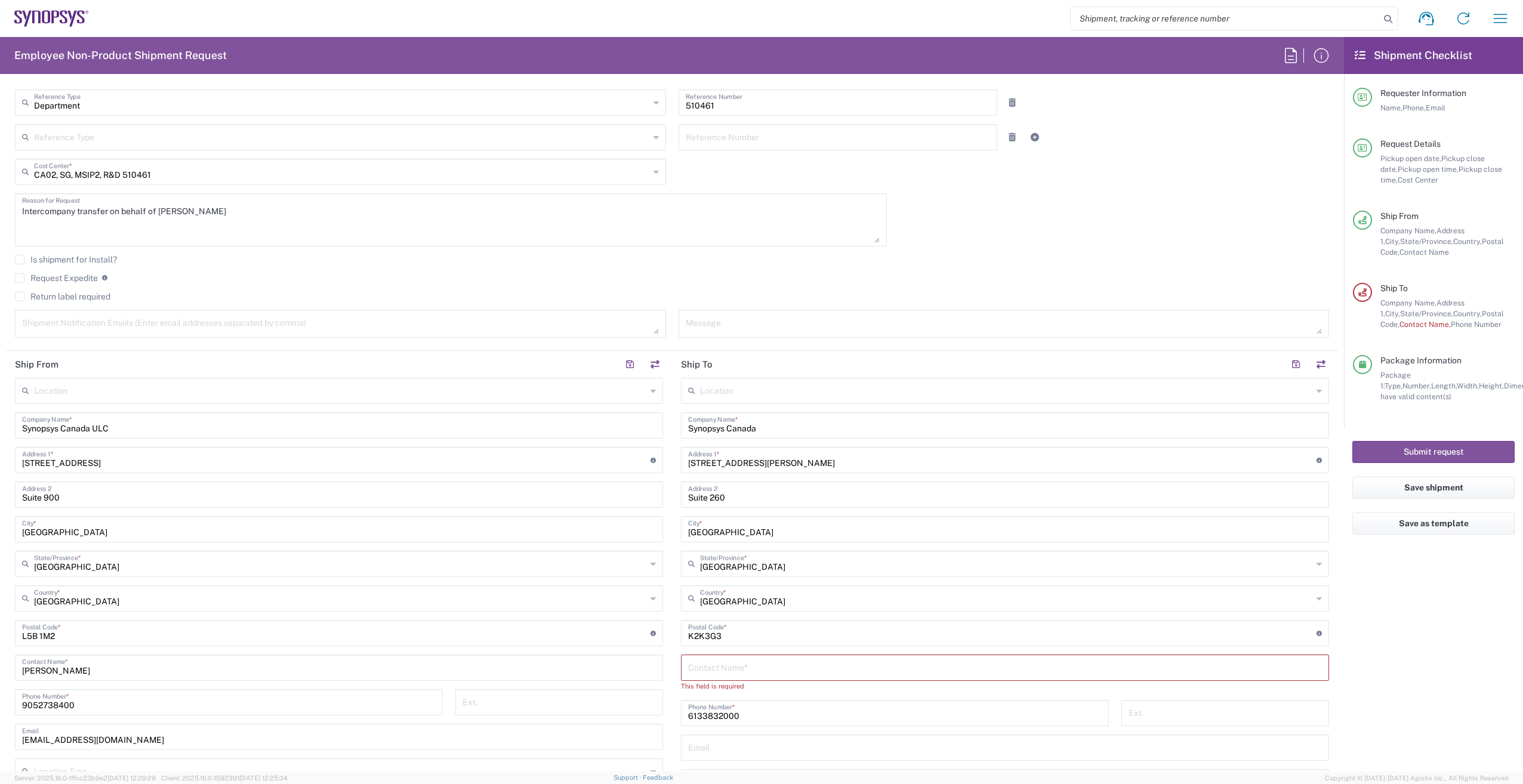
click at [758, 667] on input "text" at bounding box center [1005, 667] width 634 height 21
paste input ""[PERSON_NAME]" <[PERSON_NAME][EMAIL_ADDRESS][DOMAIN_NAME]>"
drag, startPoint x: 752, startPoint y: 672, endPoint x: 958, endPoint y: 675, distance: 206.0
click at [958, 675] on input ""[PERSON_NAME]" <[PERSON_NAME][EMAIL_ADDRESS][DOMAIN_NAME]>" at bounding box center [1005, 667] width 634 height 21
type input ""[PERSON_NAME]"
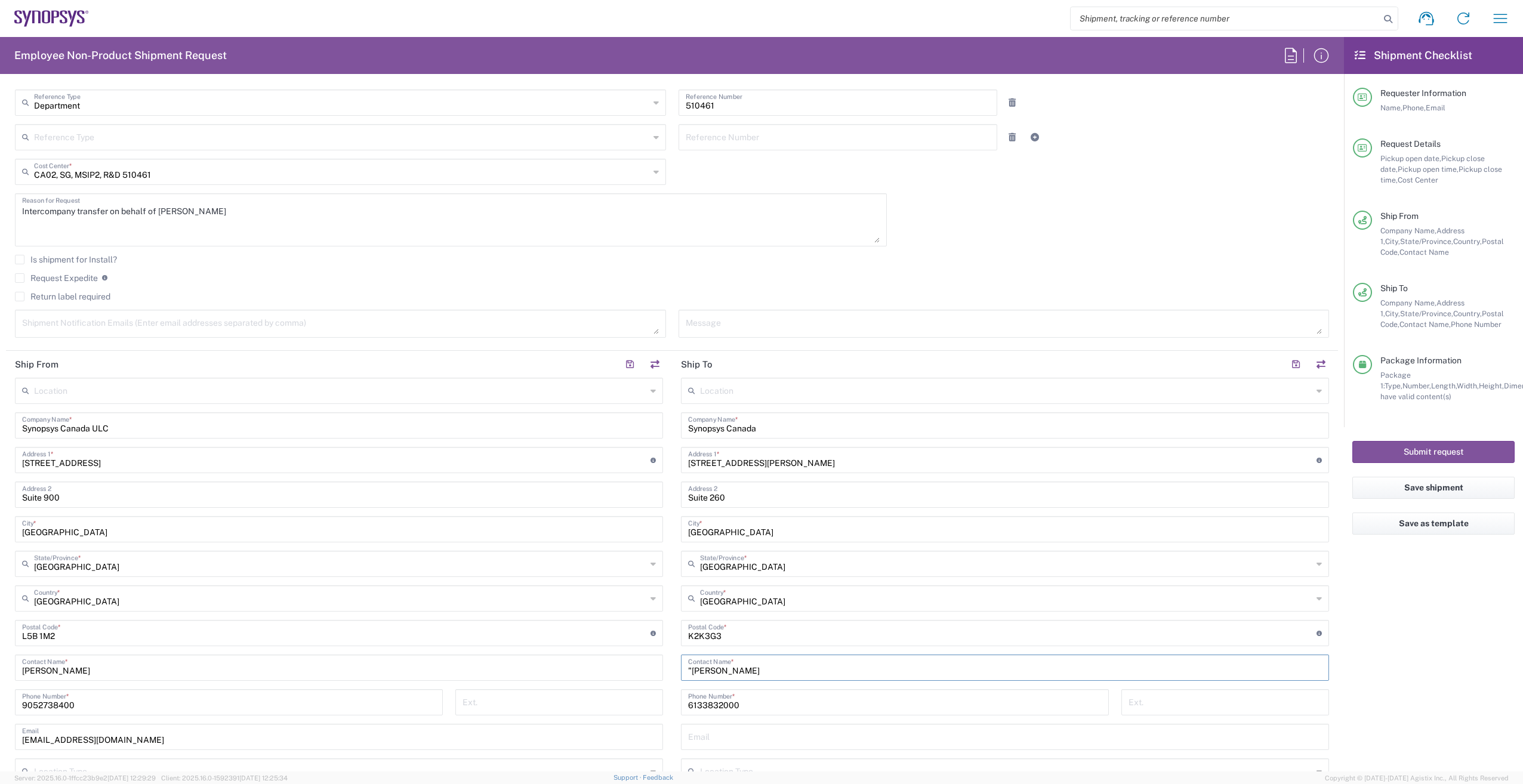
click at [716, 739] on input "text" at bounding box center [1005, 736] width 634 height 21
paste input ""[PERSON_NAME]" <[PERSON_NAME][EMAIL_ADDRESS][DOMAIN_NAME]>"
drag, startPoint x: 762, startPoint y: 739, endPoint x: 464, endPoint y: 748, distance: 298.1
click at [423, 753] on div "Ship From Location [GEOGRAPHIC_DATA] DE04 Agrate Brianza IT01 [GEOGRAPHIC_DATA]…" at bounding box center [672, 617] width 1332 height 533
click at [789, 739] on input "[EMAIL_ADDRESS][DOMAIN_NAME]>" at bounding box center [1005, 736] width 634 height 21
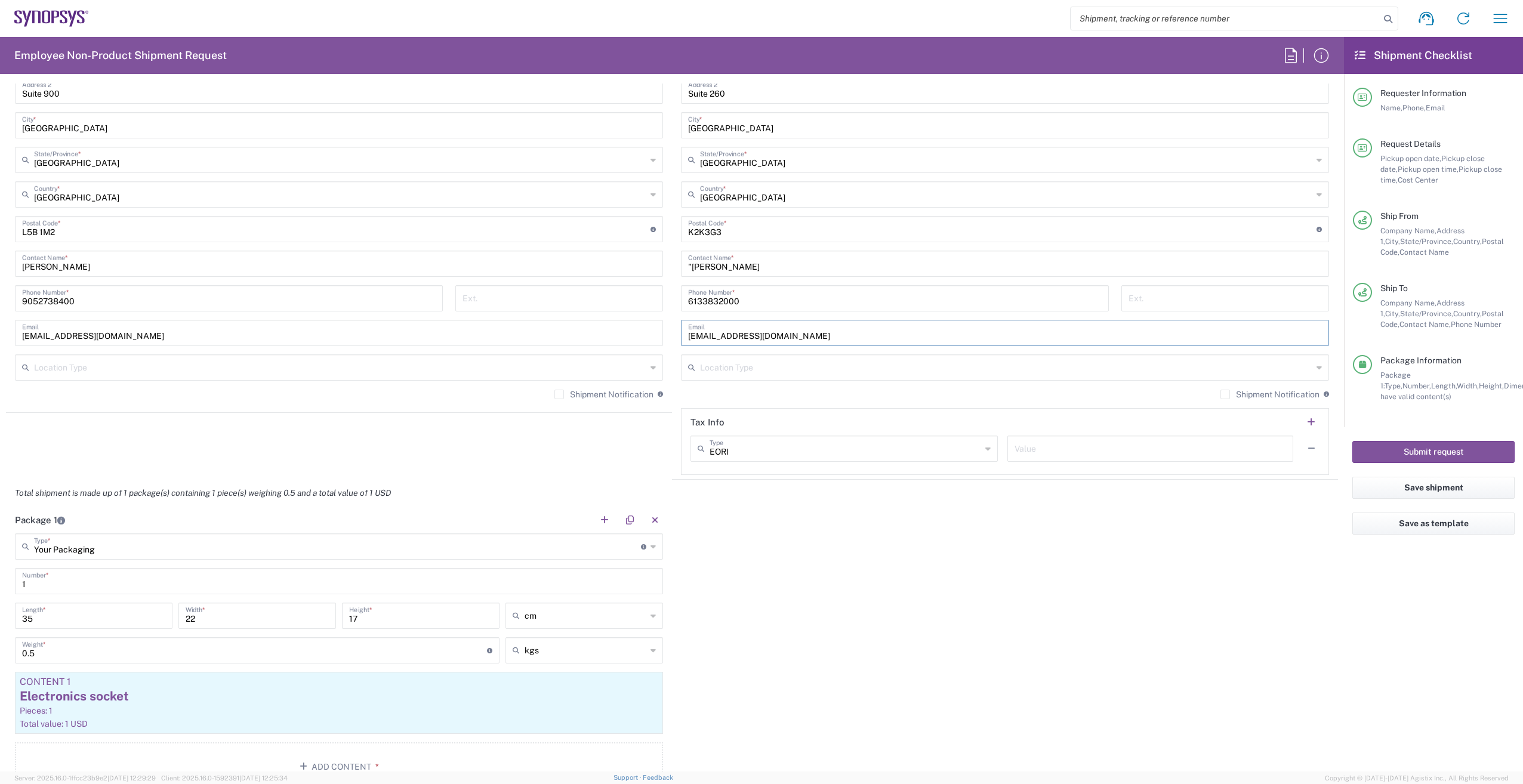
scroll to position [716, 0]
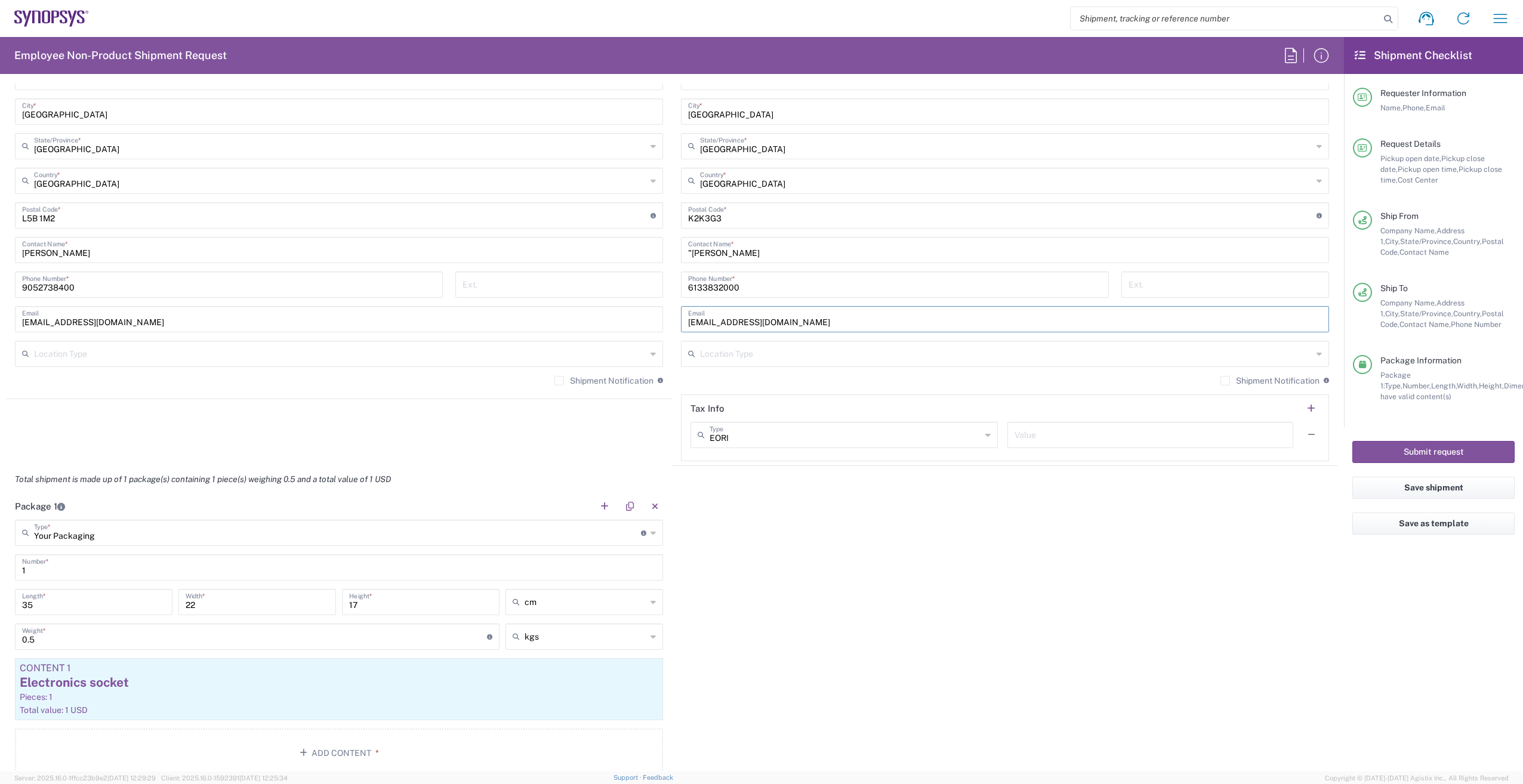
type input "[EMAIL_ADDRESS][DOMAIN_NAME]"
click at [555, 378] on label "Shipment Notification" at bounding box center [604, 381] width 99 height 10
click at [559, 381] on input "Shipment Notification" at bounding box center [559, 381] width 0 height 0
click at [1220, 381] on label "Shipment Notification" at bounding box center [1269, 381] width 99 height 10
click at [1225, 381] on input "Shipment Notification" at bounding box center [1225, 381] width 0 height 0
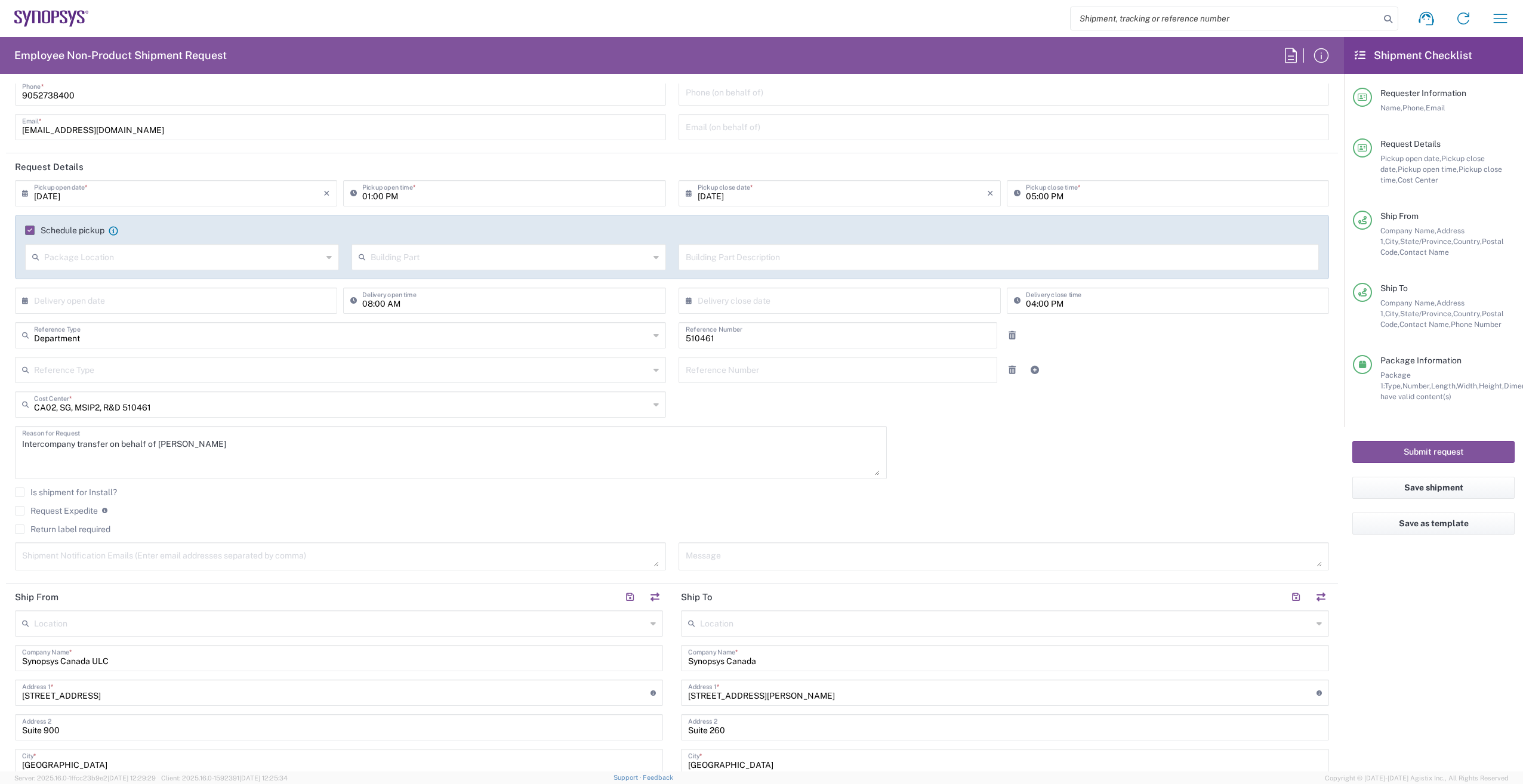
scroll to position [0, 0]
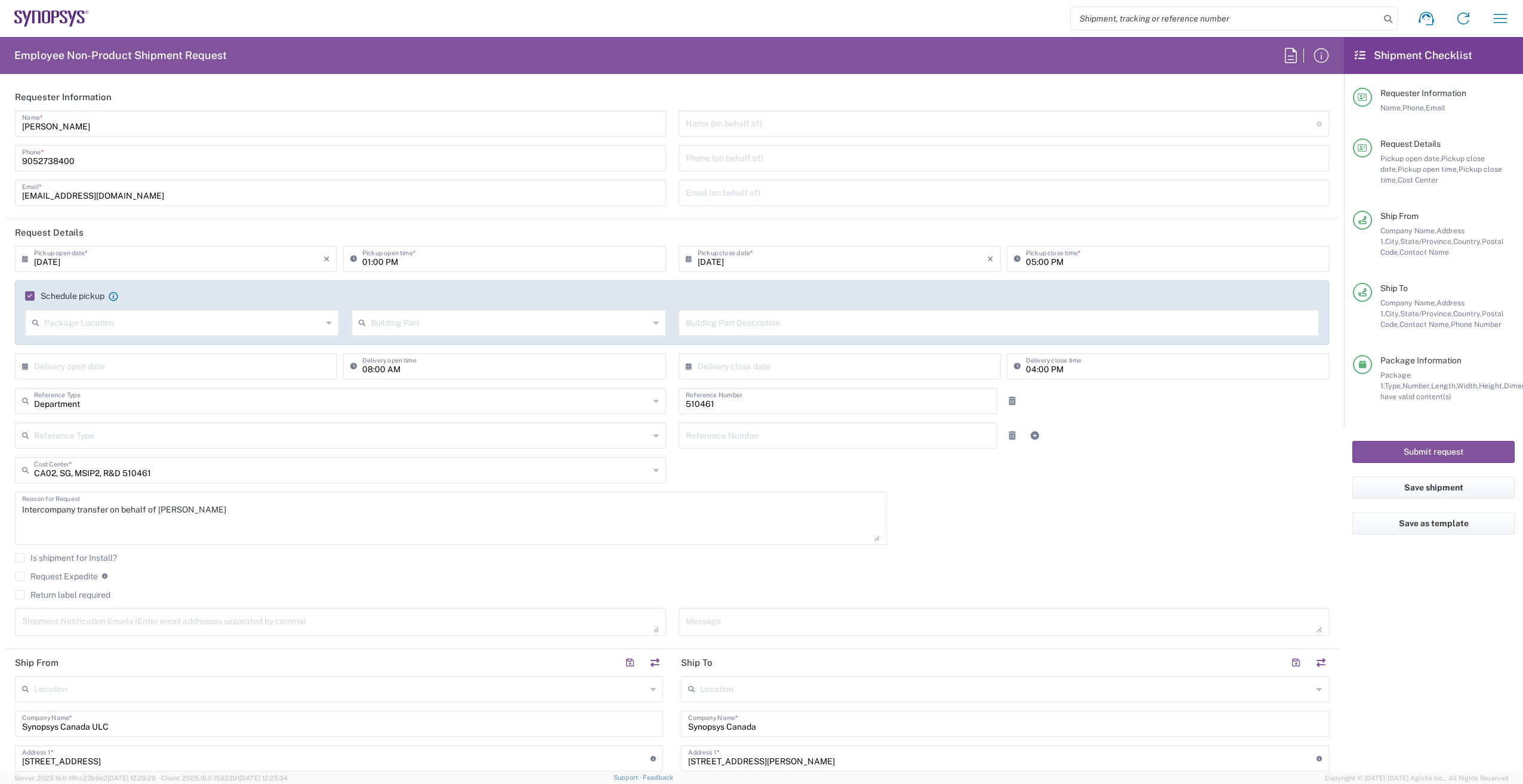
click at [368, 260] on input "01:00 PM" at bounding box center [510, 258] width 296 height 21
click at [401, 262] on input "09:00 PM" at bounding box center [510, 258] width 296 height 21
type input "09:00 AM"
click at [738, 263] on input "[DATE]" at bounding box center [842, 258] width 289 height 21
click at [854, 351] on span "14" at bounding box center [853, 350] width 17 height 17
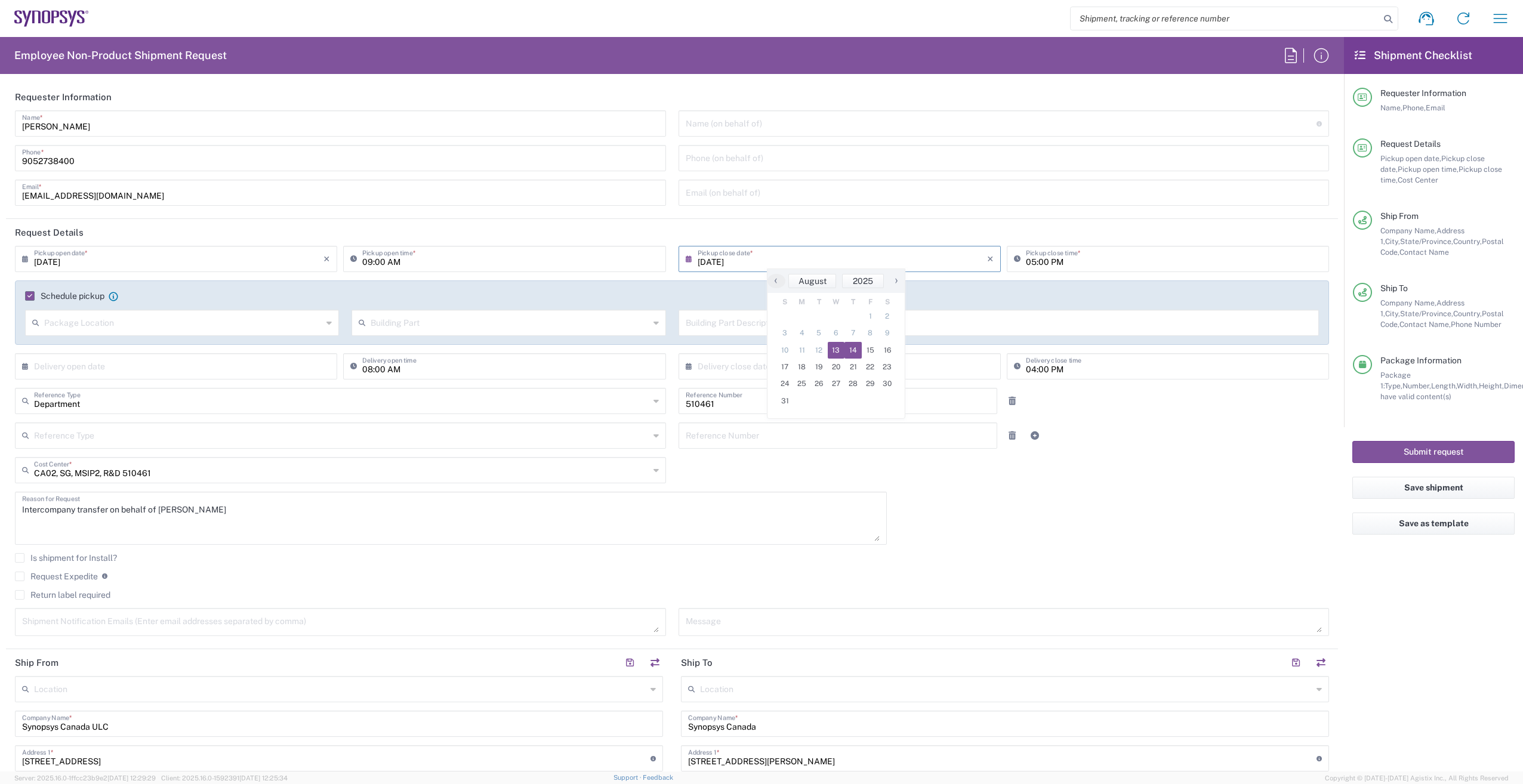
type input "[DATE]"
click at [238, 259] on input "[DATE]" at bounding box center [178, 258] width 289 height 21
click at [197, 351] on span "14" at bounding box center [194, 350] width 17 height 17
type input "[DATE]"
click at [1446, 449] on button "Submit request" at bounding box center [1433, 452] width 162 height 22
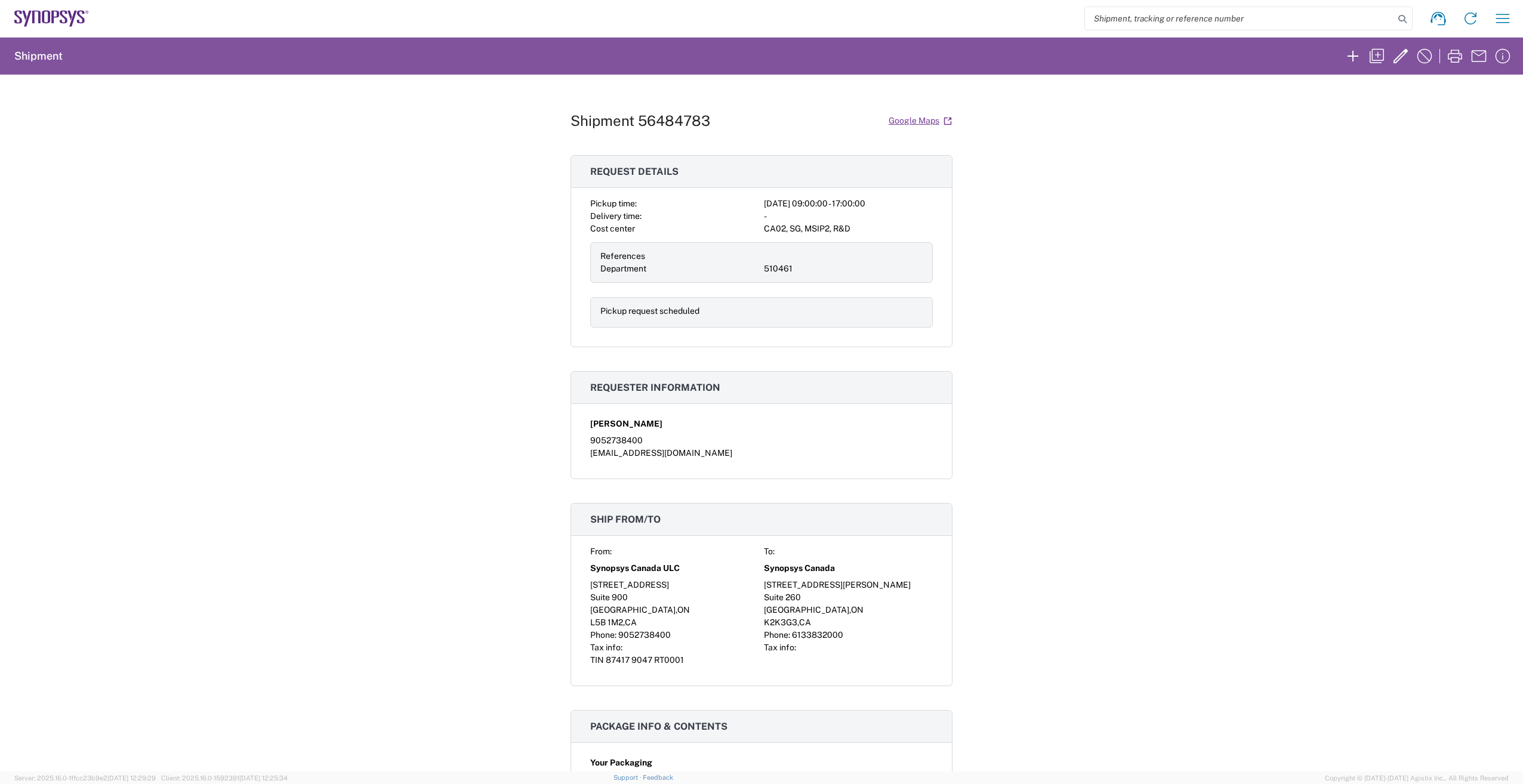
click at [590, 121] on h1 "Shipment 56484783" at bounding box center [640, 121] width 139 height 17
drag, startPoint x: 567, startPoint y: 117, endPoint x: 743, endPoint y: 120, distance: 176.0
click at [743, 120] on div "Shipment 56484783 Google Maps" at bounding box center [762, 121] width 382 height 21
copy h1 "Shipment 56484783"
drag, startPoint x: 1190, startPoint y: 378, endPoint x: 1204, endPoint y: 381, distance: 14.3
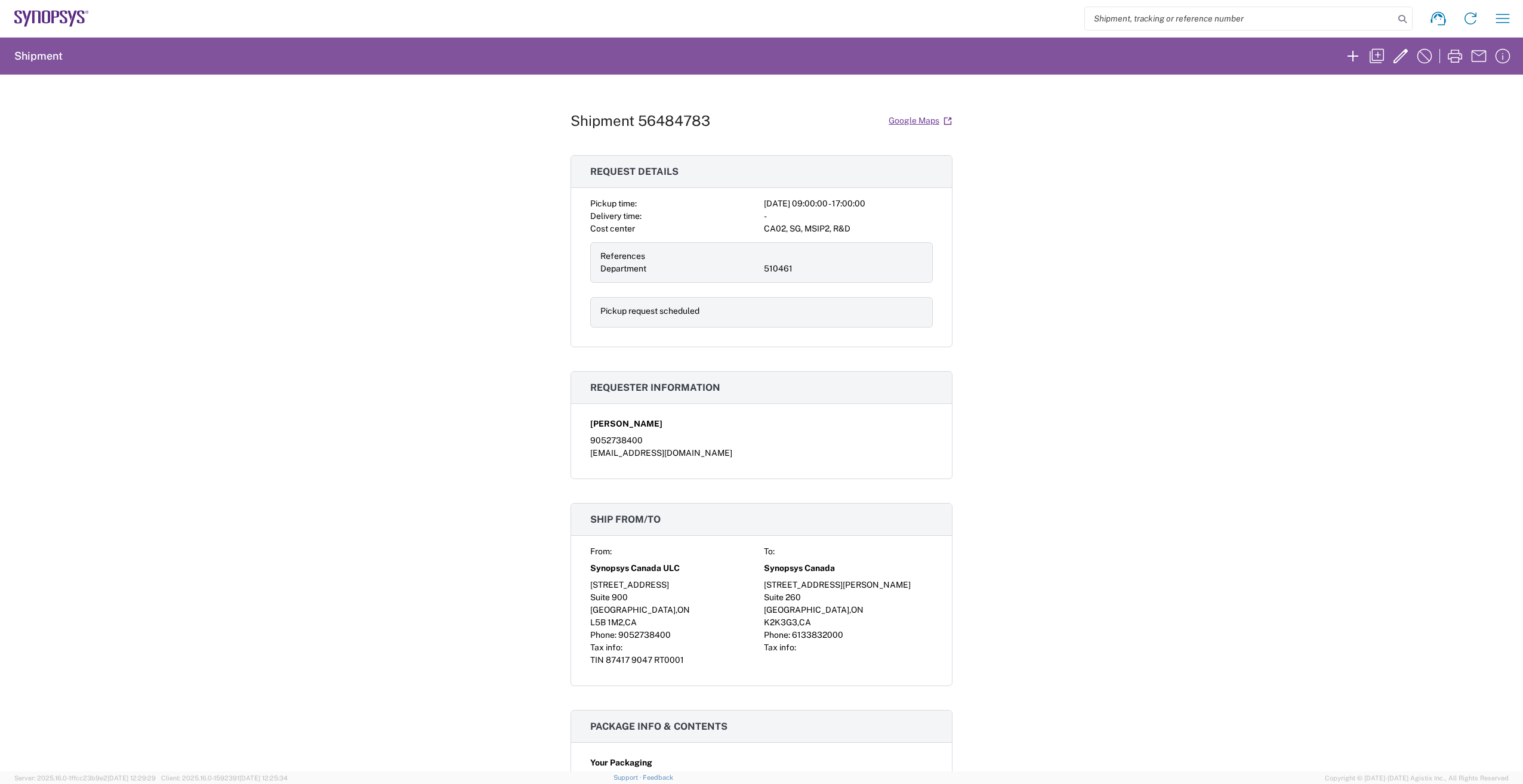
click at [1190, 379] on div "Shipment 56484783 Google Maps Request details Pickup time: [DATE] 09:00:00 - 17…" at bounding box center [762, 422] width 1523 height 697
click at [1468, 20] on icon at bounding box center [1470, 18] width 19 height 19
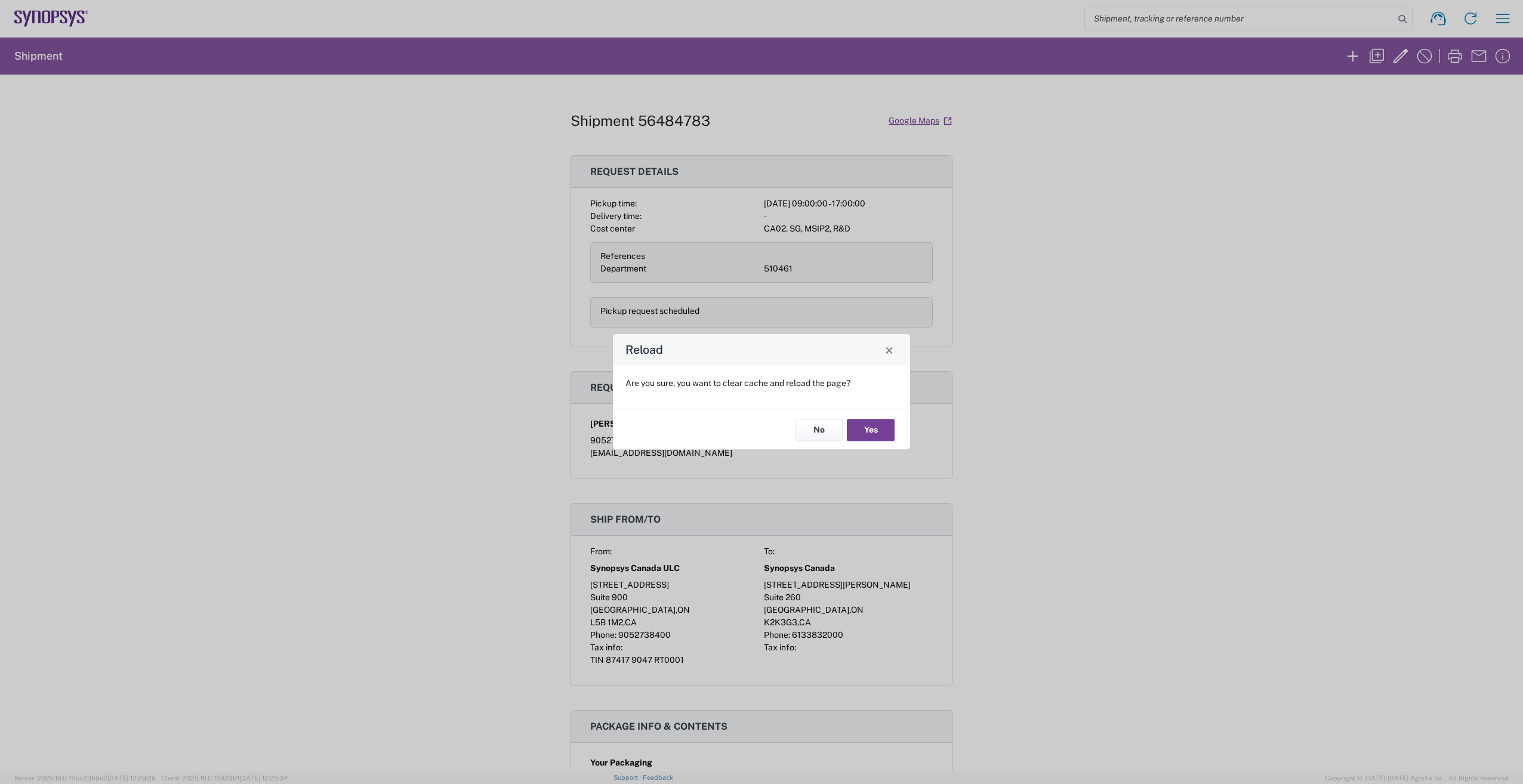
click at [863, 429] on button "Yes" at bounding box center [871, 430] width 48 height 22
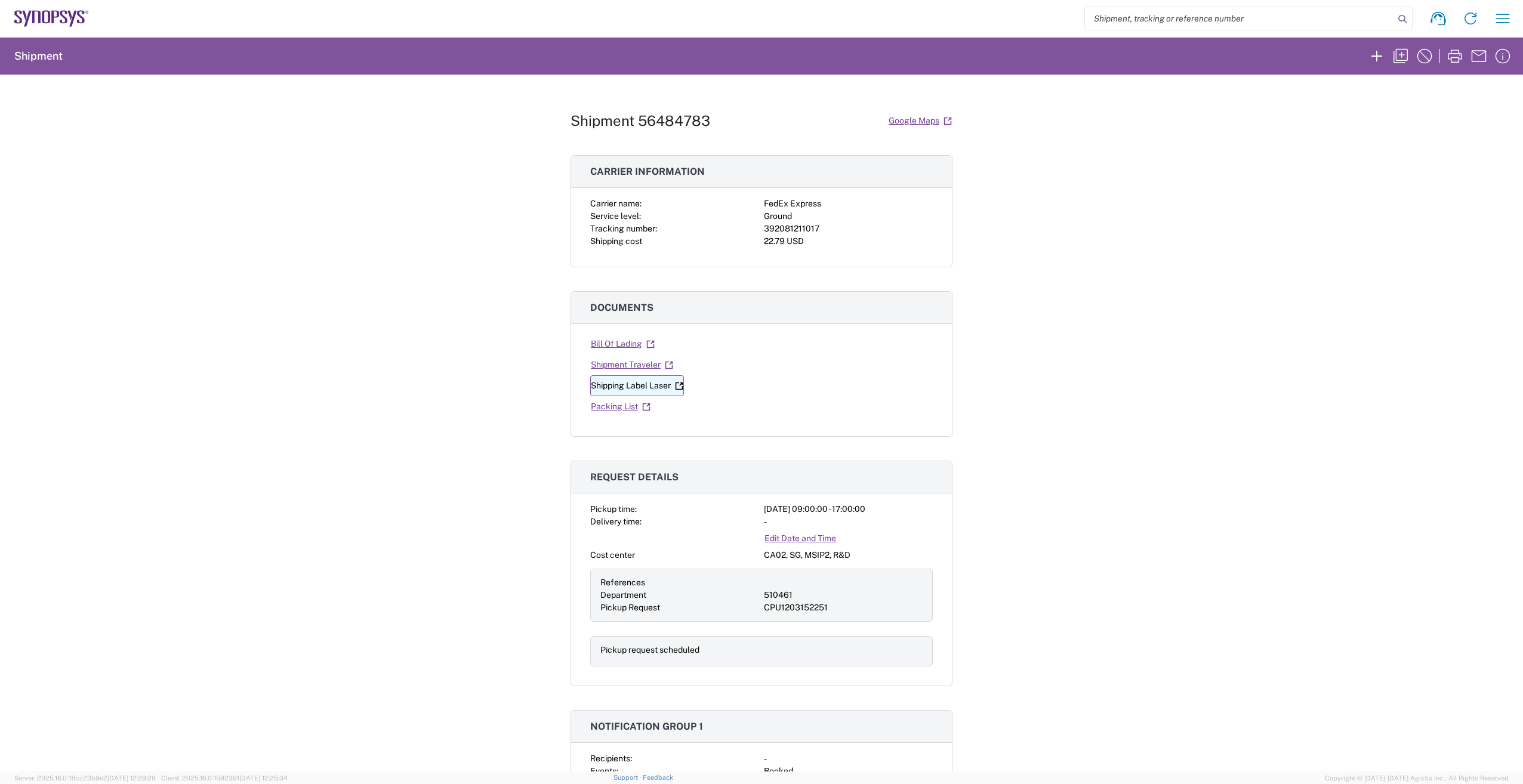
click at [608, 387] on link "Shipping Label Laser" at bounding box center [637, 386] width 94 height 21
click at [768, 406] on div at bounding box center [848, 406] width 169 height 21
drag, startPoint x: 1083, startPoint y: 310, endPoint x: 1052, endPoint y: 238, distance: 78.4
click at [1082, 304] on div "Shipment 56484783 Google Maps Carrier information Carrier name: FedEx Express S…" at bounding box center [762, 422] width 1523 height 697
drag, startPoint x: 998, startPoint y: 141, endPoint x: 1000, endPoint y: 161, distance: 20.1
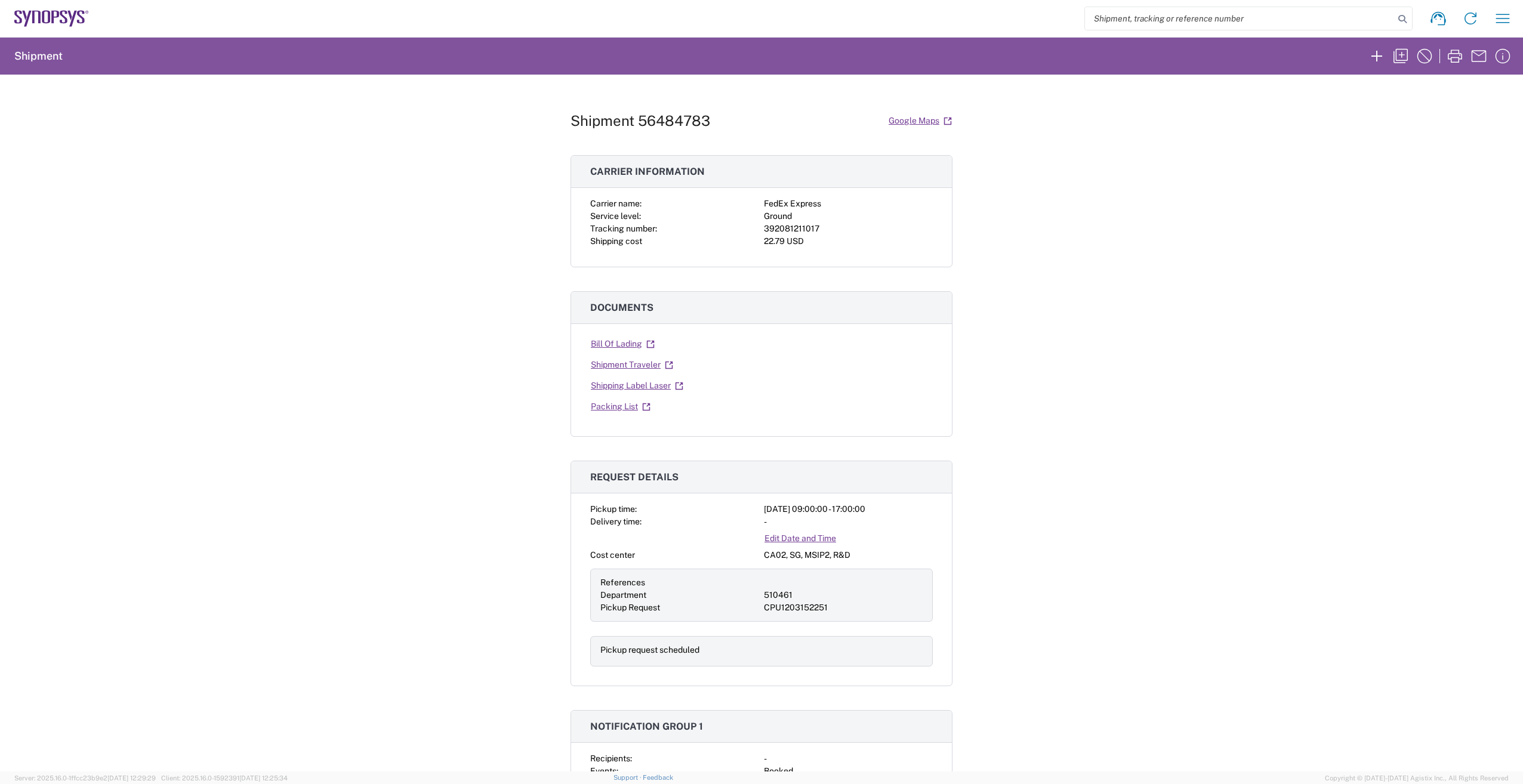
click at [998, 142] on div "Shipment 56484783 Google Maps Carrier information Carrier name: FedEx Express S…" at bounding box center [762, 422] width 1523 height 697
click at [583, 402] on div "Bill Of Lading Shipment Traveler Shipping Label Laser Packing List" at bounding box center [762, 384] width 381 height 103
click at [590, 406] on link "Packing List" at bounding box center [620, 406] width 61 height 21
click at [362, 316] on div "Shipment 56484783 Google Maps Carrier information Carrier name: FedEx Express S…" at bounding box center [762, 422] width 1523 height 697
click at [765, 370] on div at bounding box center [848, 365] width 169 height 21
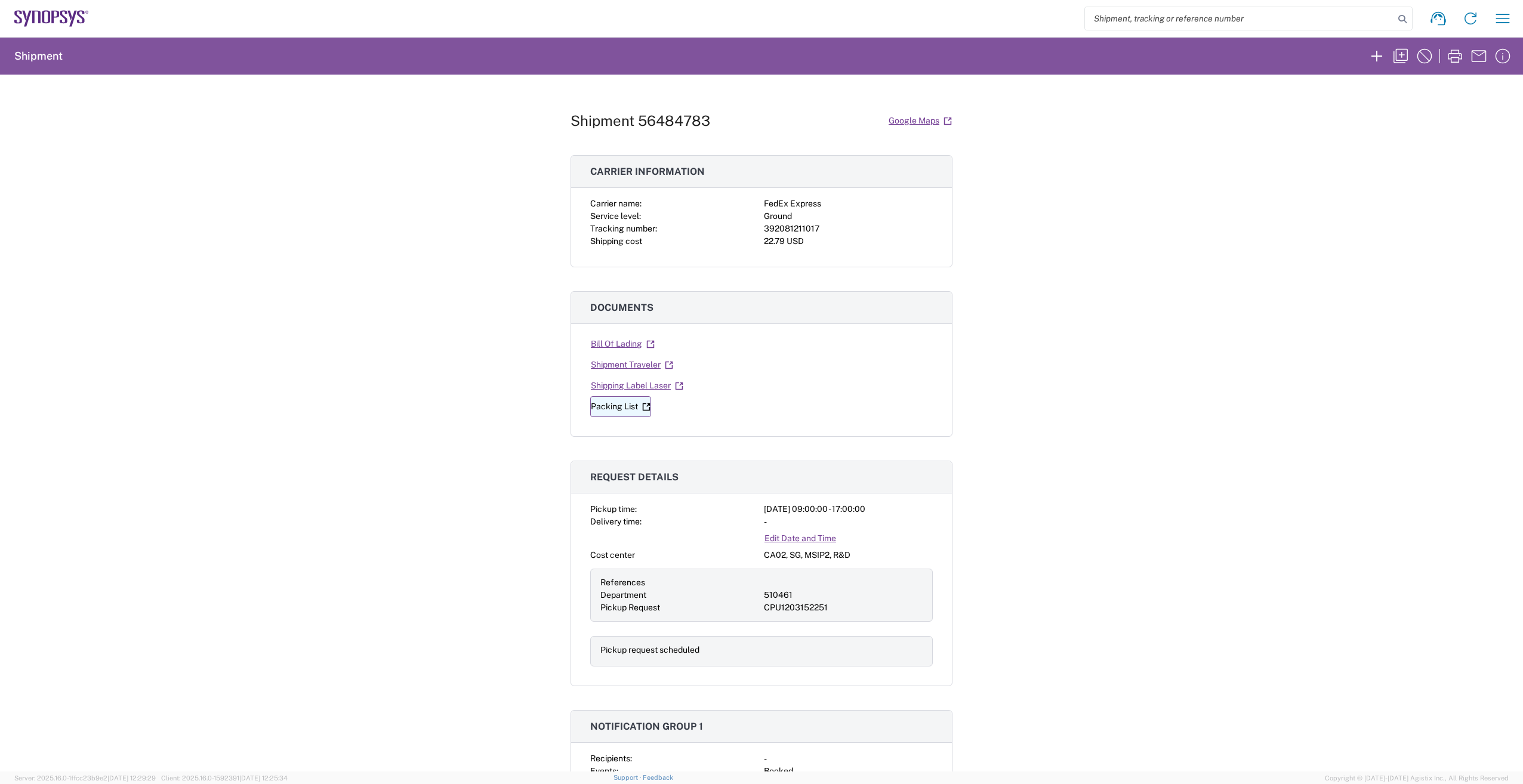
click at [598, 405] on link "Packing List" at bounding box center [620, 406] width 61 height 21
